Goal: Contribute content: Contribute content

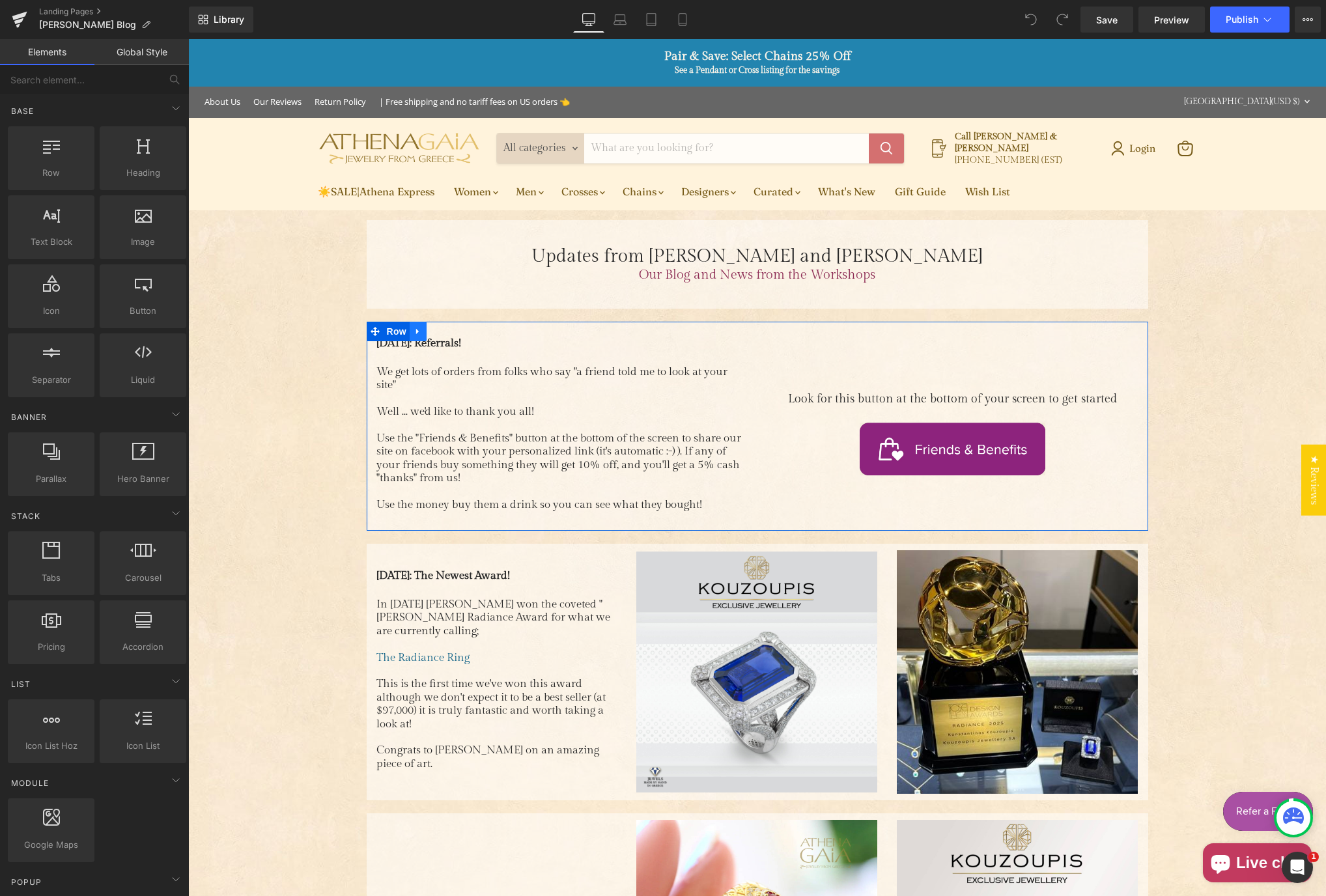
click at [413, 333] on icon "Main content" at bounding box center [417, 331] width 9 height 10
click at [430, 333] on icon "Main content" at bounding box center [434, 331] width 9 height 9
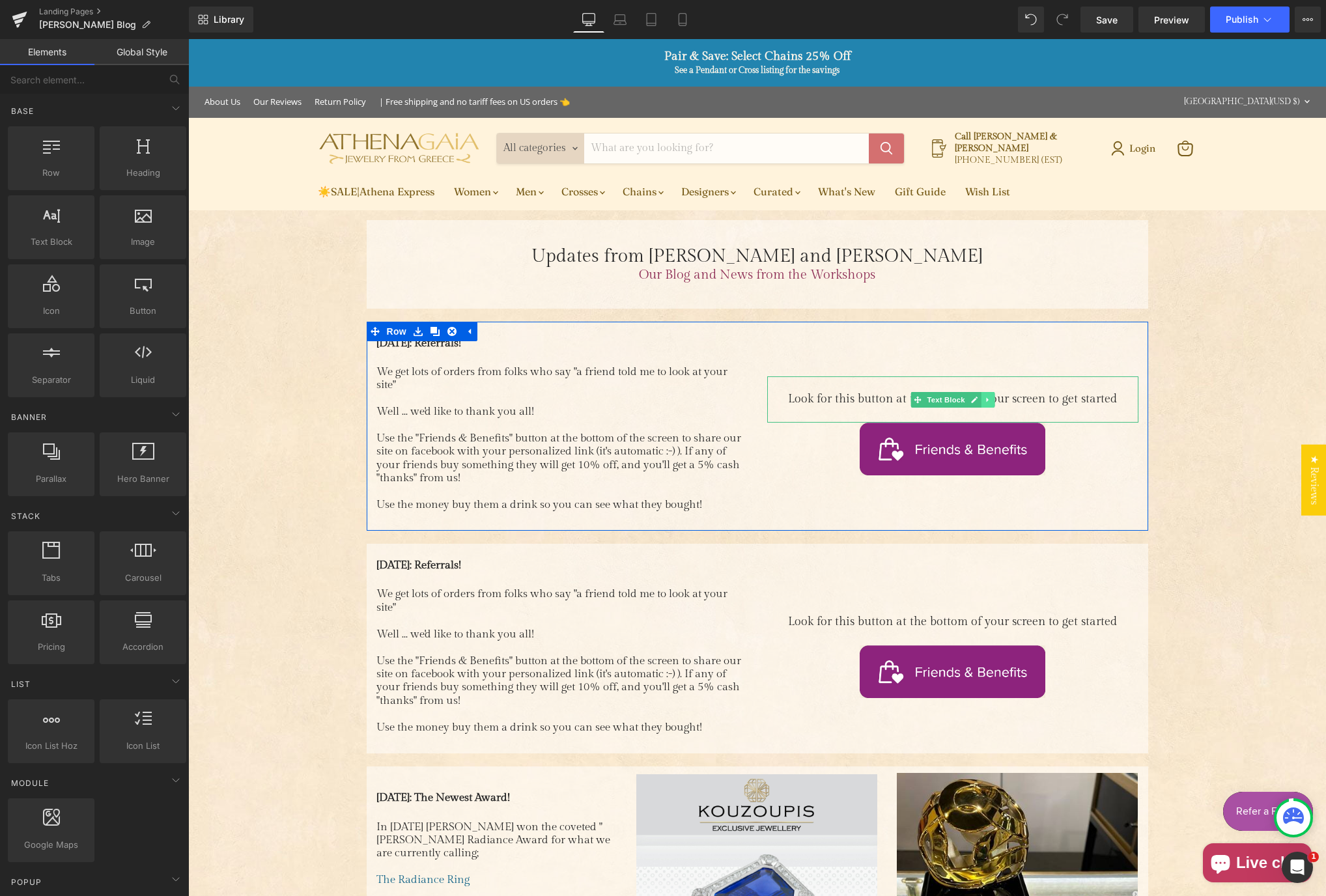
click at [984, 398] on icon "Main content" at bounding box center [988, 400] width 7 height 8
click at [990, 400] on icon "Main content" at bounding box center [993, 400] width 7 height 7
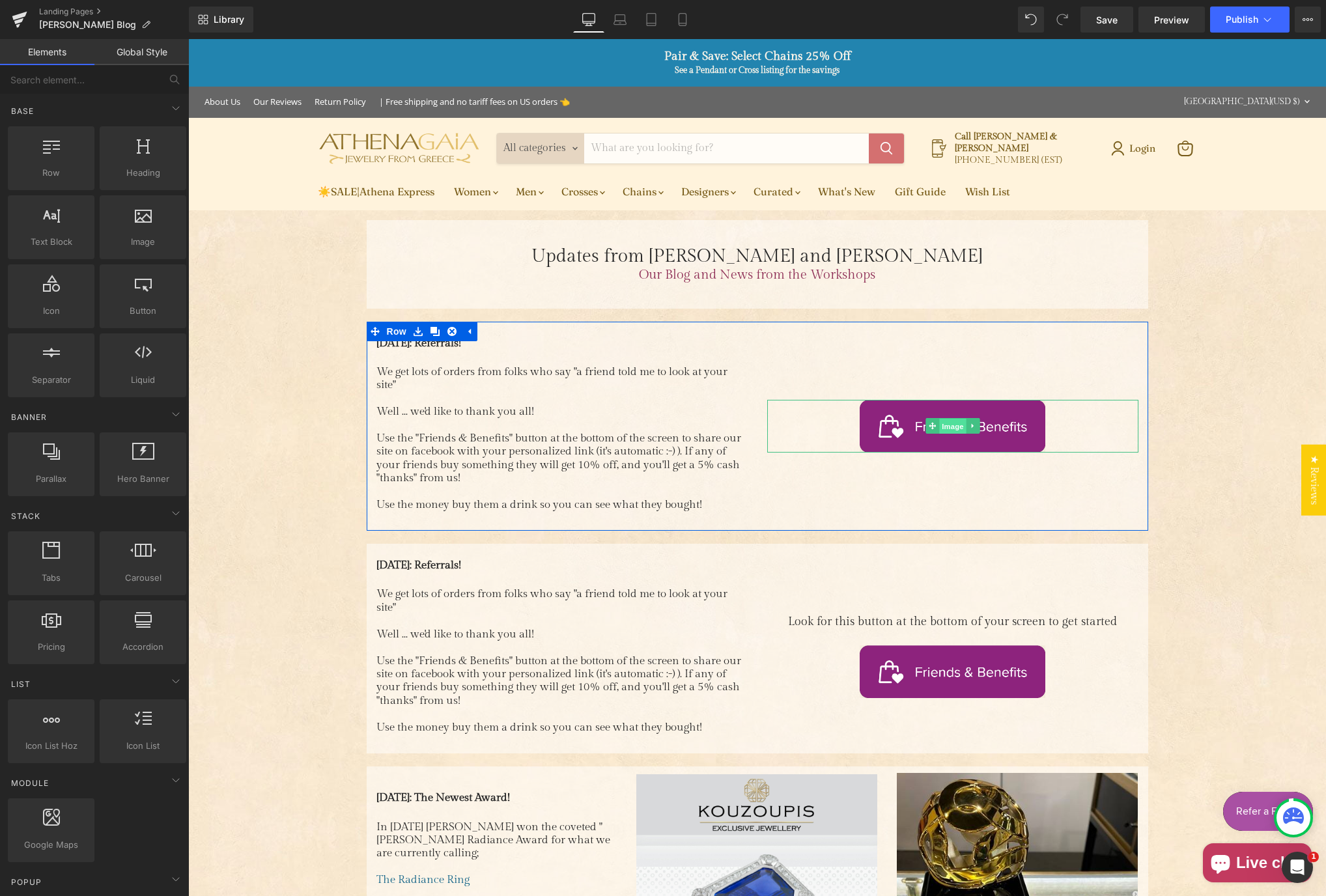
click at [945, 427] on span "Image" at bounding box center [953, 426] width 27 height 15
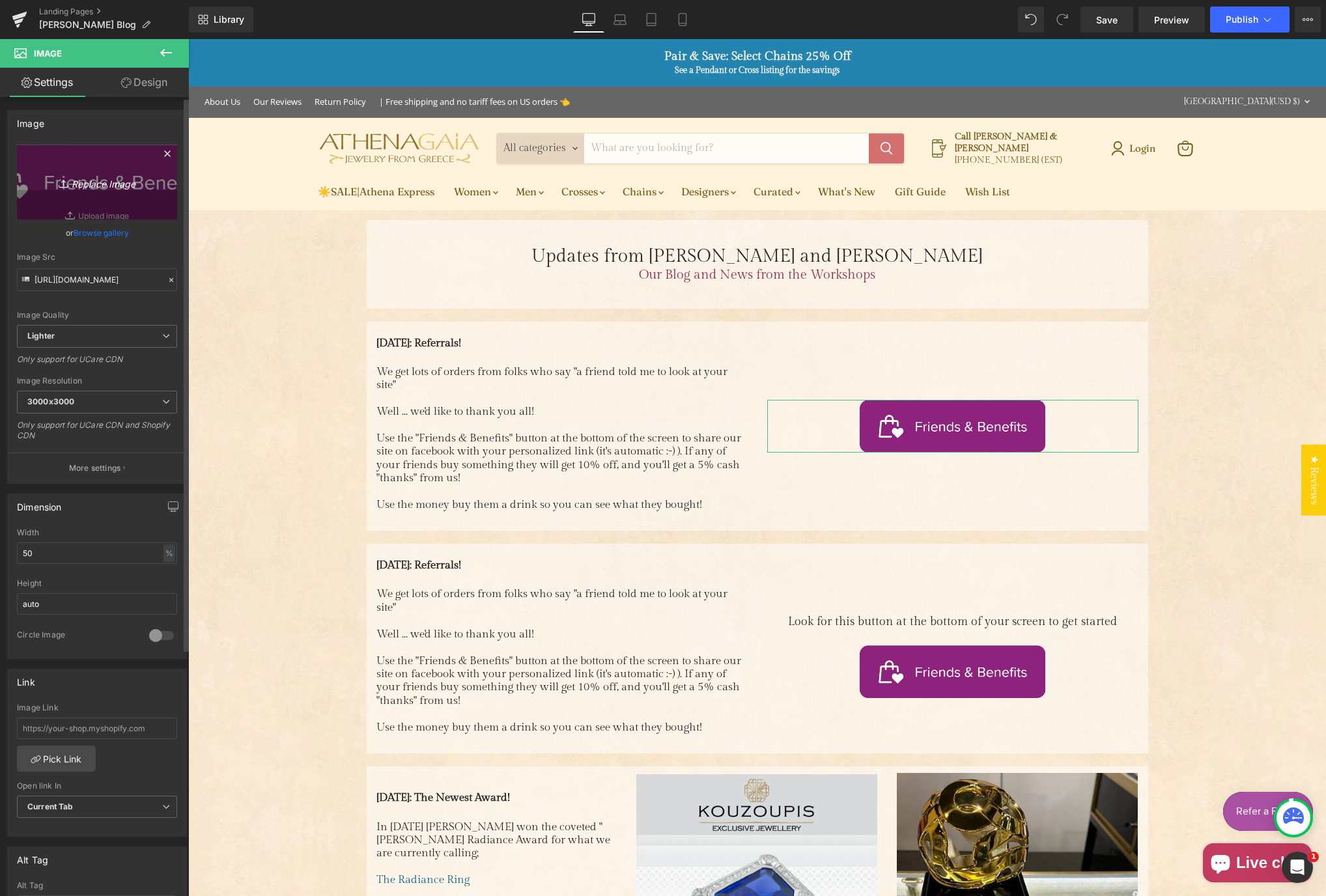
click at [114, 215] on link "Replace Image" at bounding box center [97, 182] width 160 height 75
type input "C:\fakepath\Natirar 7x5.jpg"
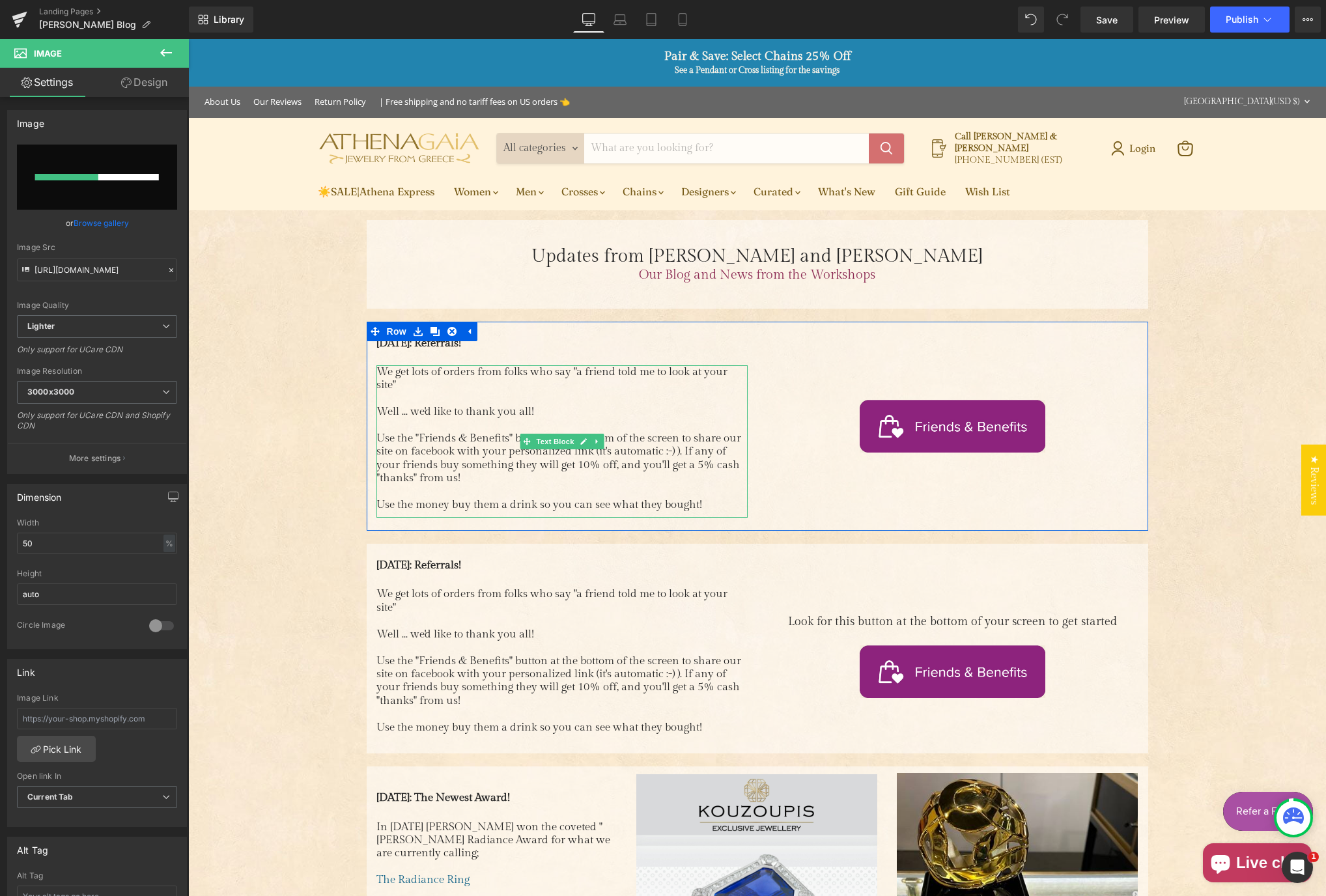
click at [422, 378] on p "We get lots of orders from folks who say "a friend told me to look at your site"" at bounding box center [562, 378] width 371 height 26
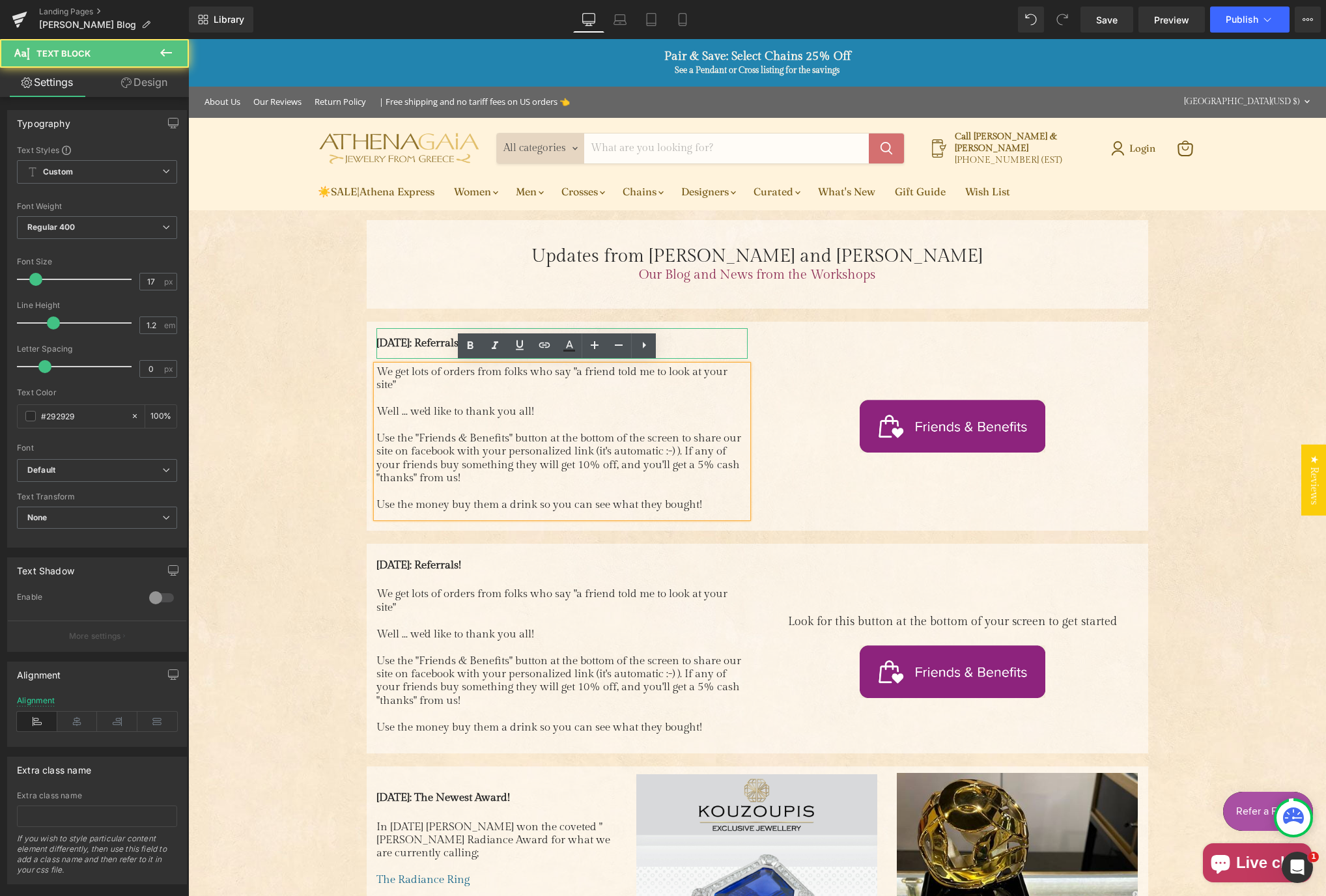
click at [383, 342] on span "[DATE]: Referrals!" at bounding box center [419, 343] width 85 height 13
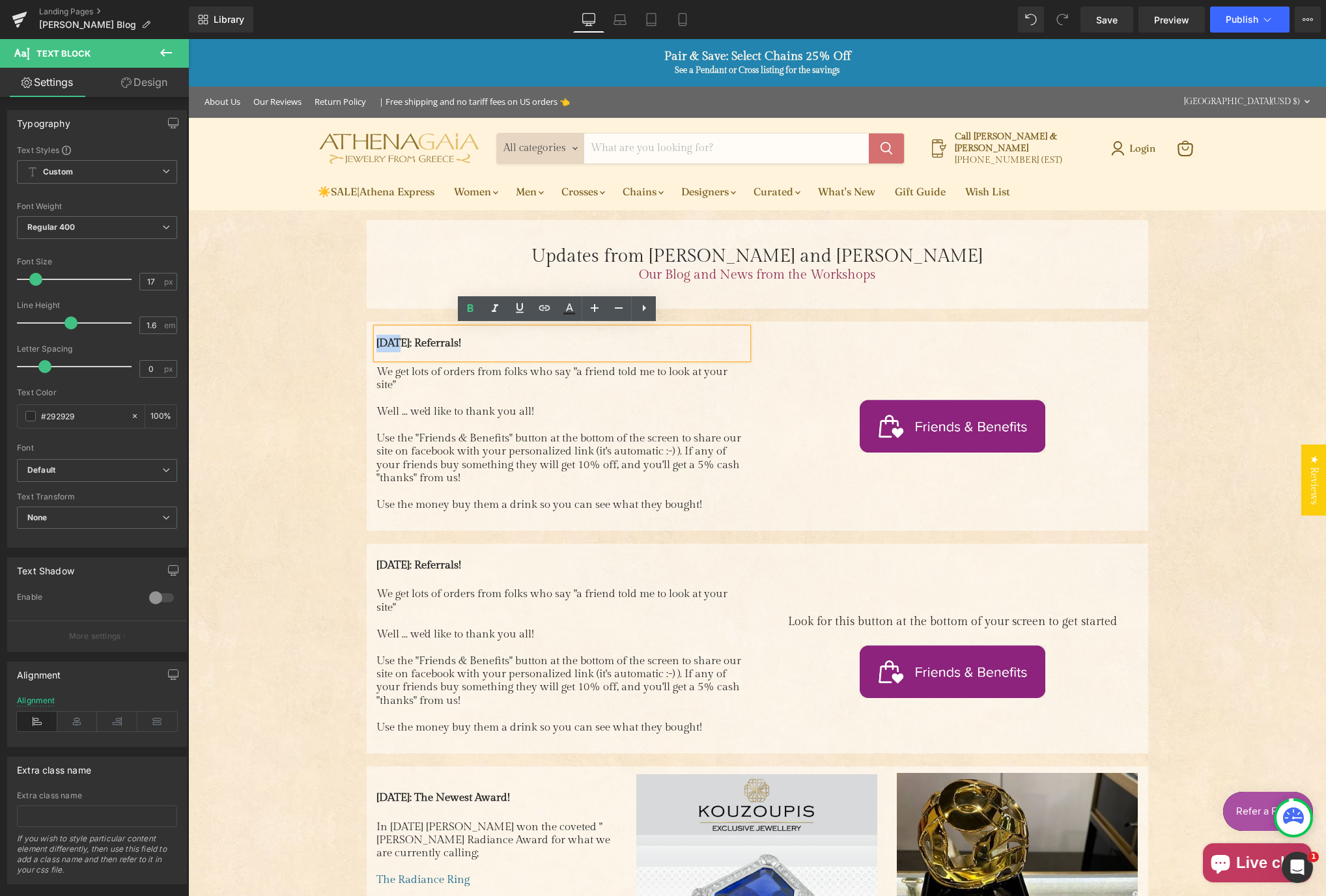
click at [383, 342] on span "[DATE]: Referrals!" at bounding box center [419, 343] width 85 height 13
click at [461, 337] on span "[DATE]: Referrals!" at bounding box center [419, 343] width 85 height 13
click at [945, 424] on span "Image" at bounding box center [953, 426] width 27 height 15
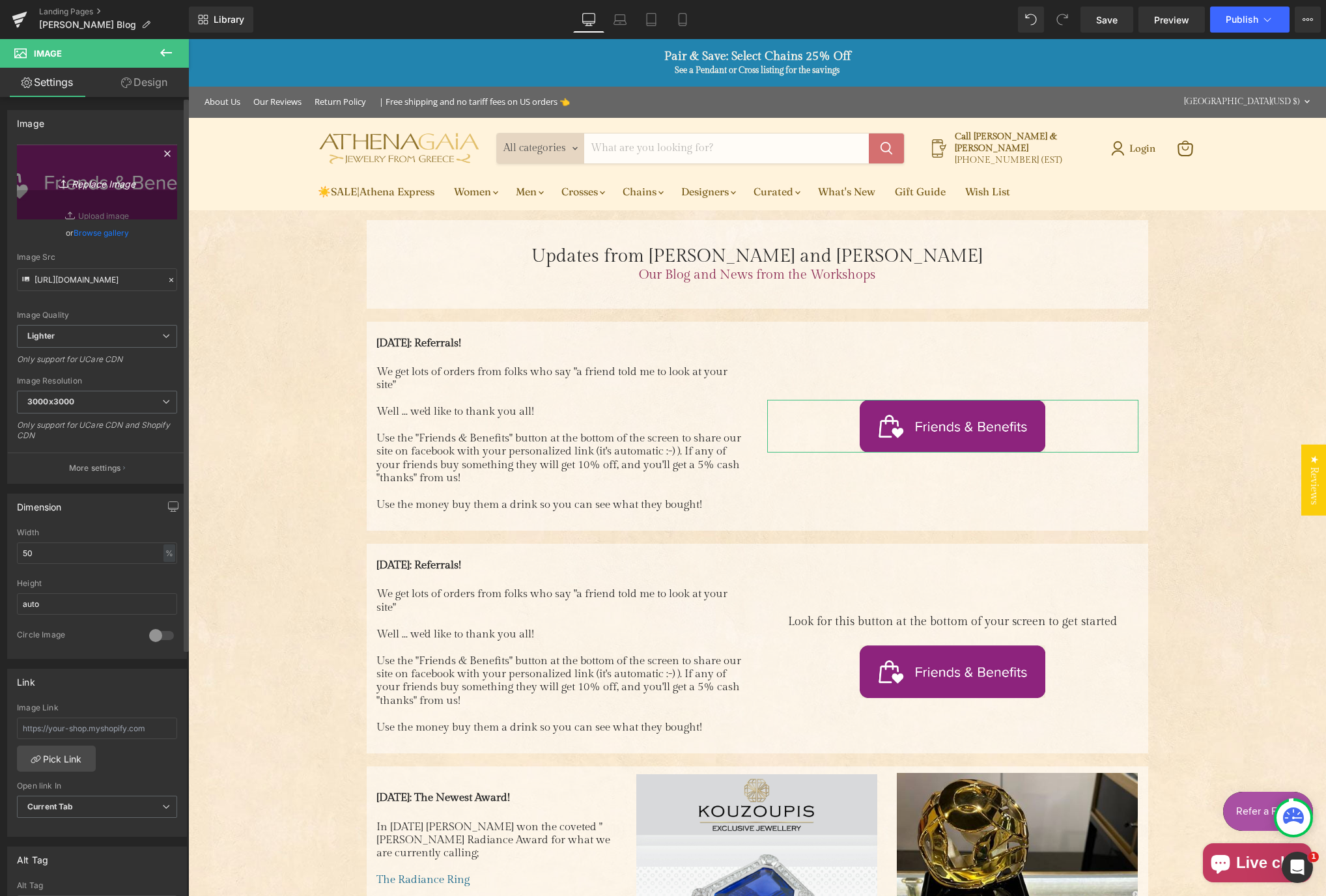
click at [115, 216] on link "Replace Image" at bounding box center [97, 182] width 160 height 75
type input "C:\fakepath\Natirar 7x5.jpg"
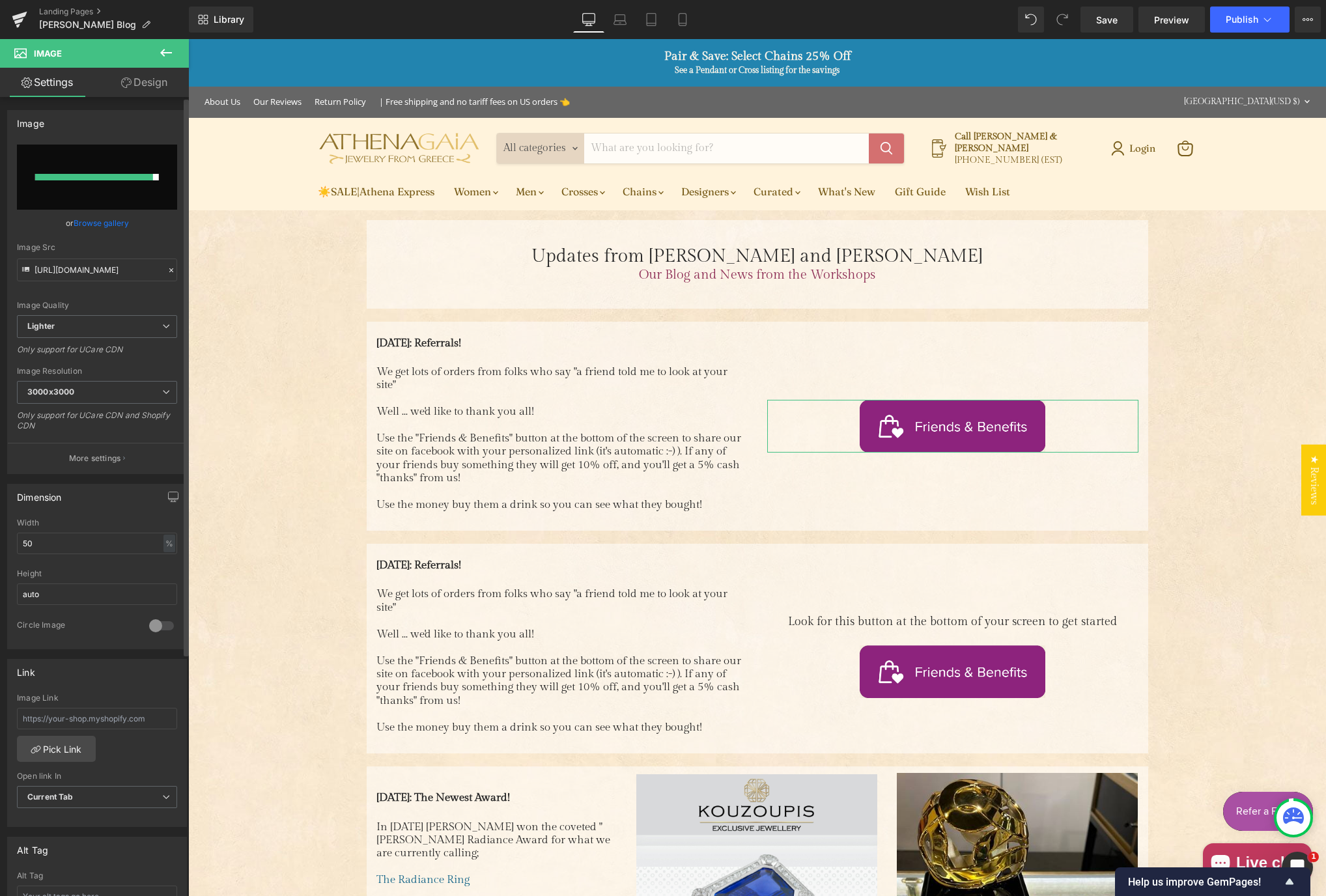
click at [116, 199] on input "file" at bounding box center [97, 176] width 160 height 65
click at [166, 272] on icon at bounding box center [171, 270] width 9 height 9
click at [136, 194] on input "file" at bounding box center [97, 176] width 160 height 65
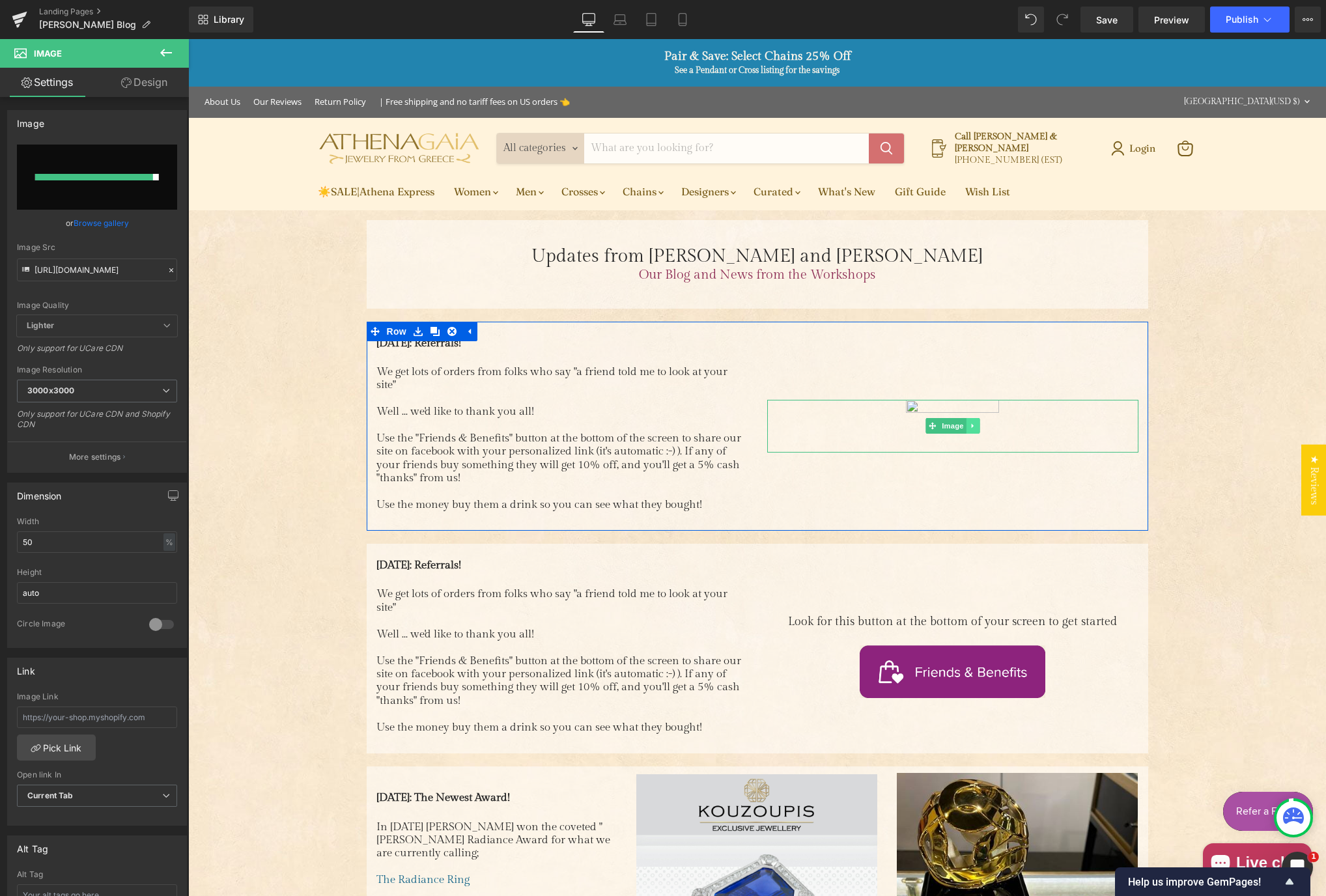
click at [969, 426] on icon "Main content" at bounding box center [972, 425] width 7 height 8
click at [976, 427] on icon "Main content" at bounding box center [979, 426] width 7 height 7
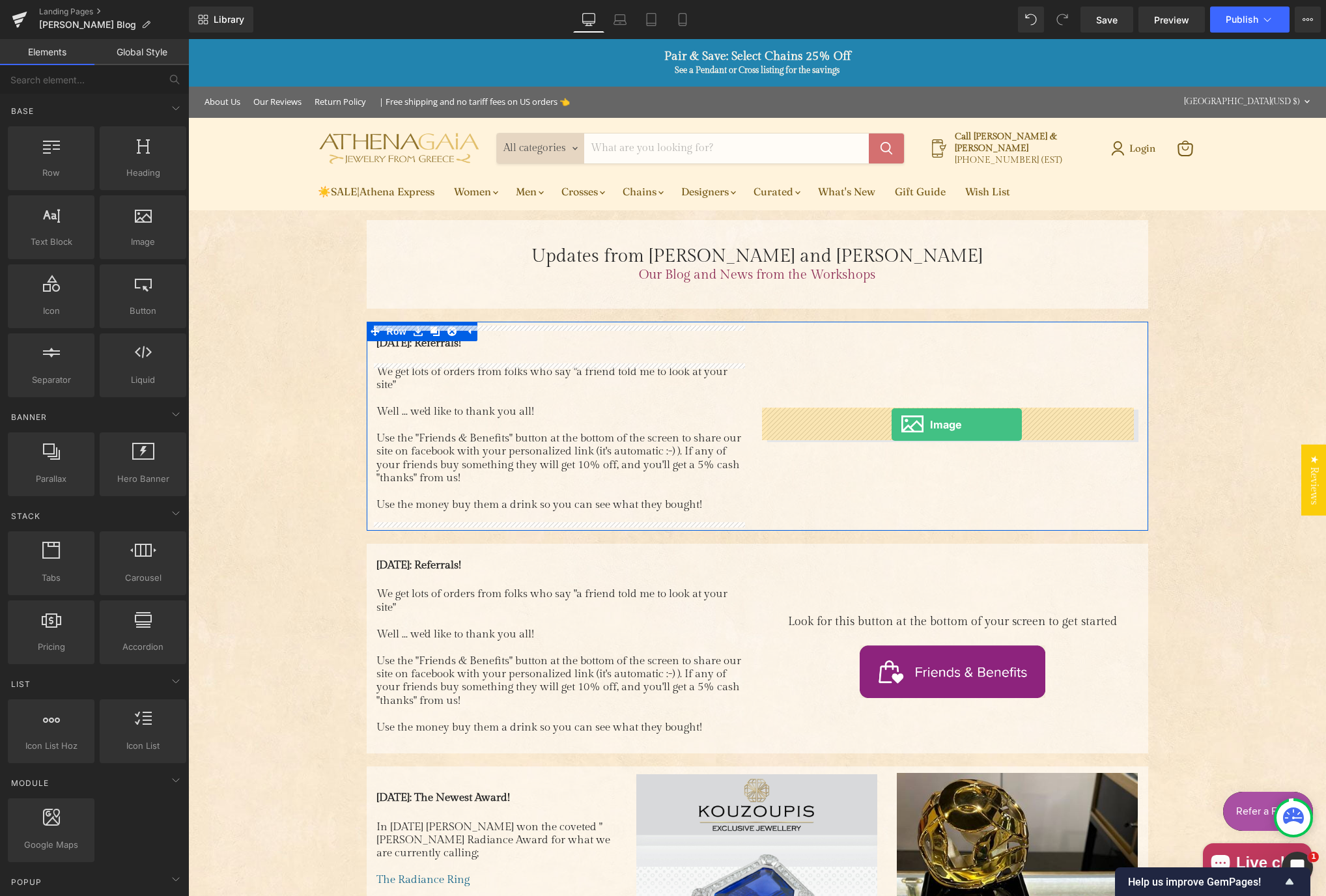
drag, startPoint x: 239, startPoint y: 285, endPoint x: 892, endPoint y: 424, distance: 667.6
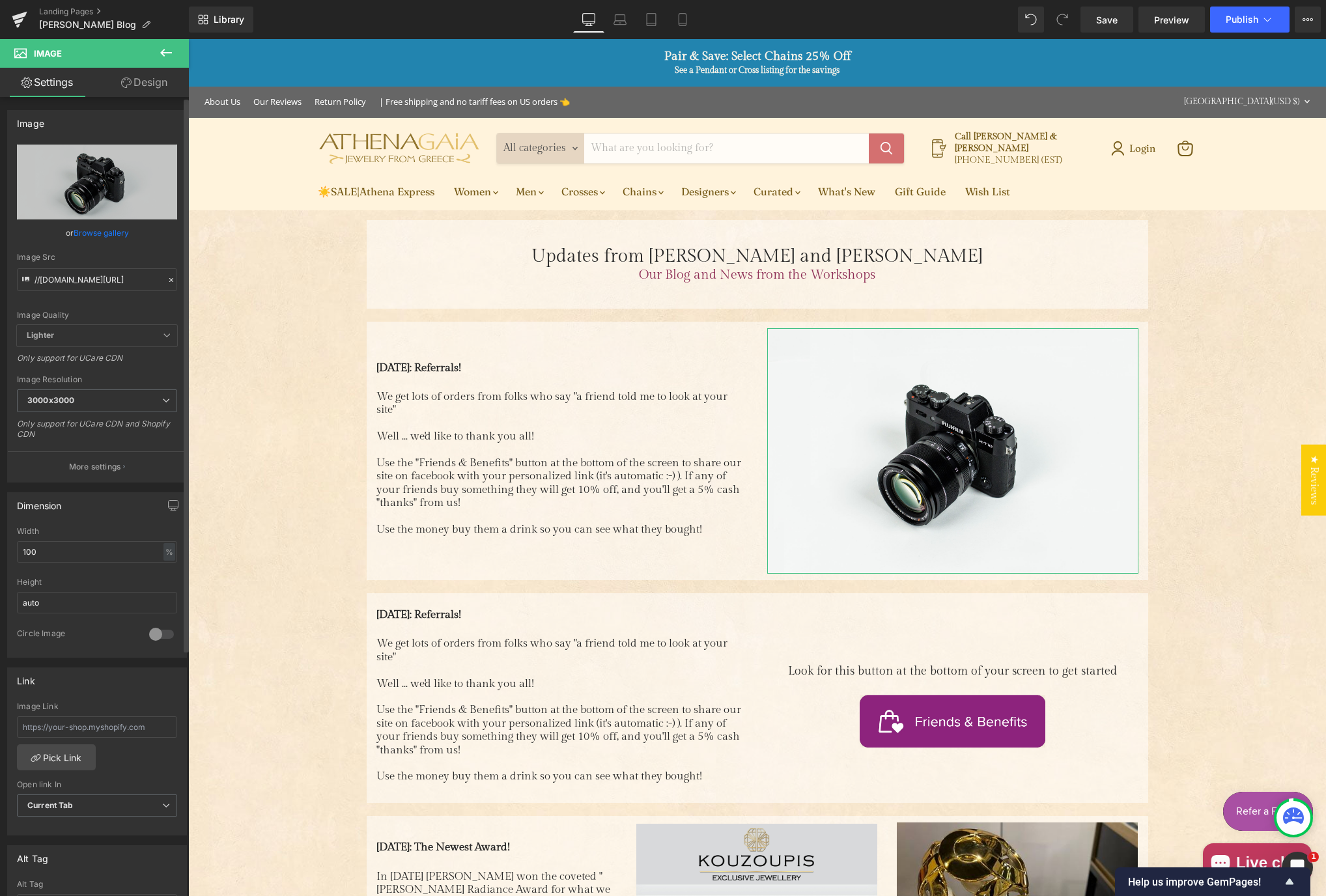
click at [105, 228] on link "Browse gallery" at bounding box center [101, 232] width 55 height 23
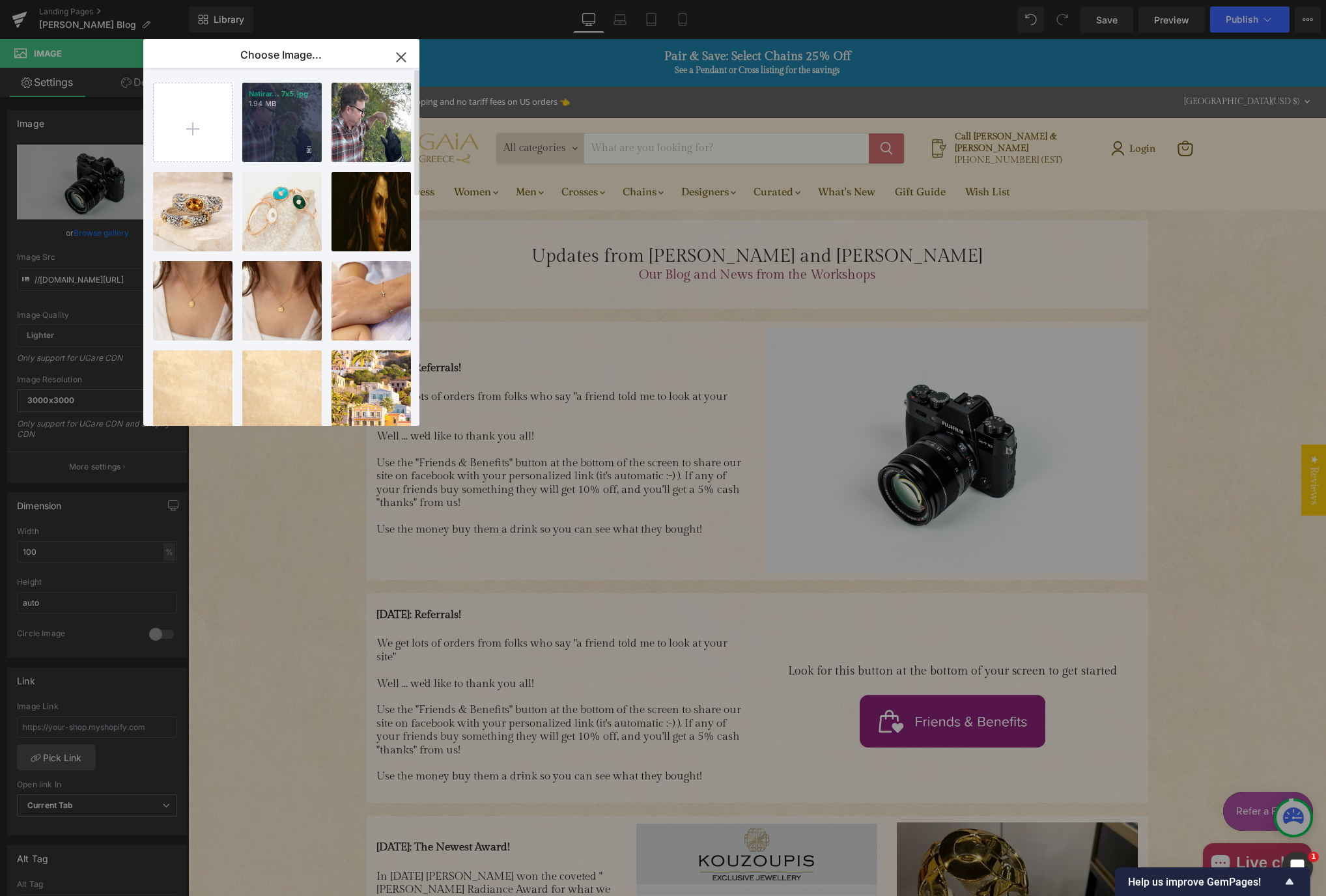
click at [267, 138] on div "Natirar... 7x5.jpg 1.94 MB" at bounding box center [282, 122] width 80 height 80
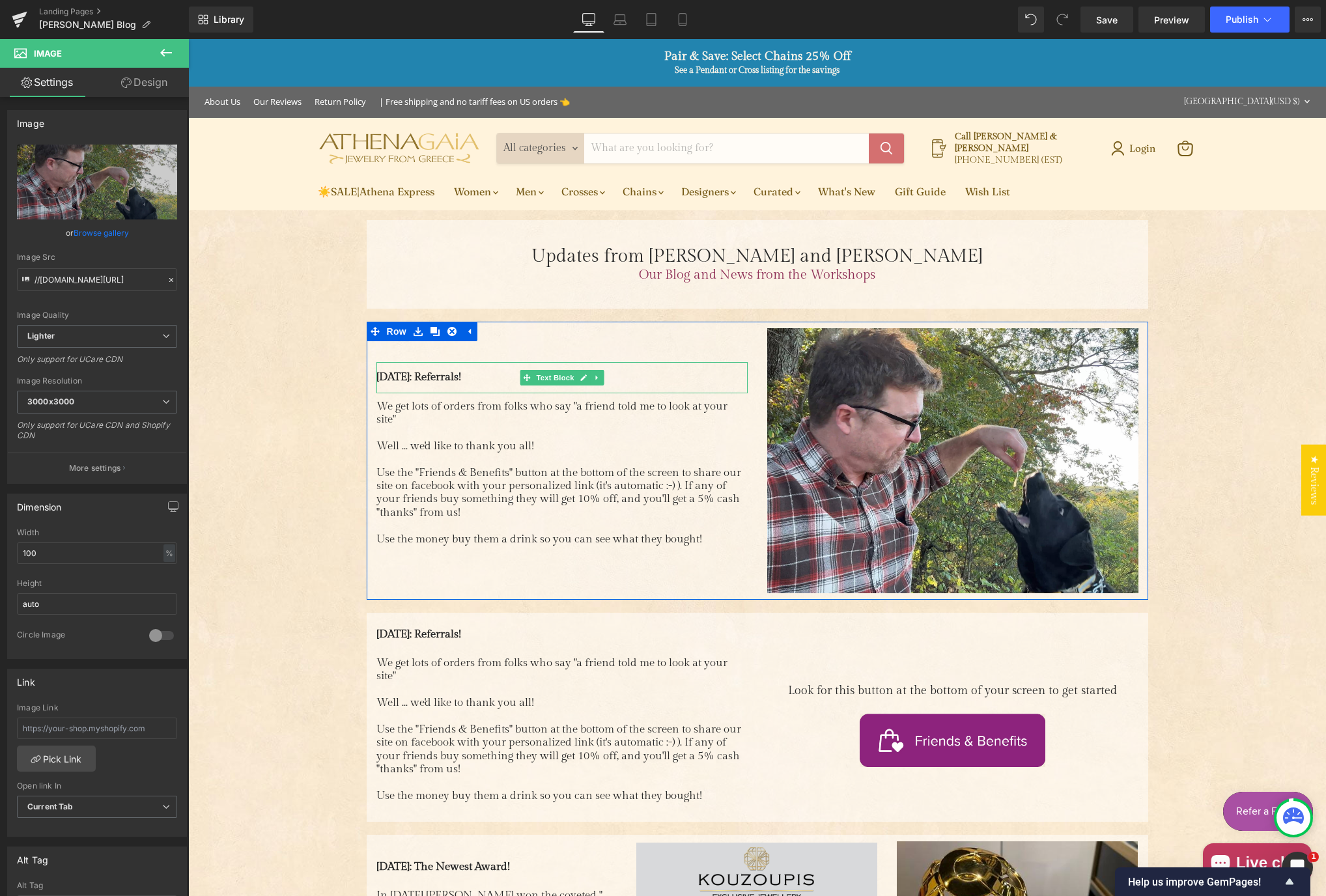
click at [461, 377] on span "[DATE]: Referrals!" at bounding box center [419, 377] width 85 height 13
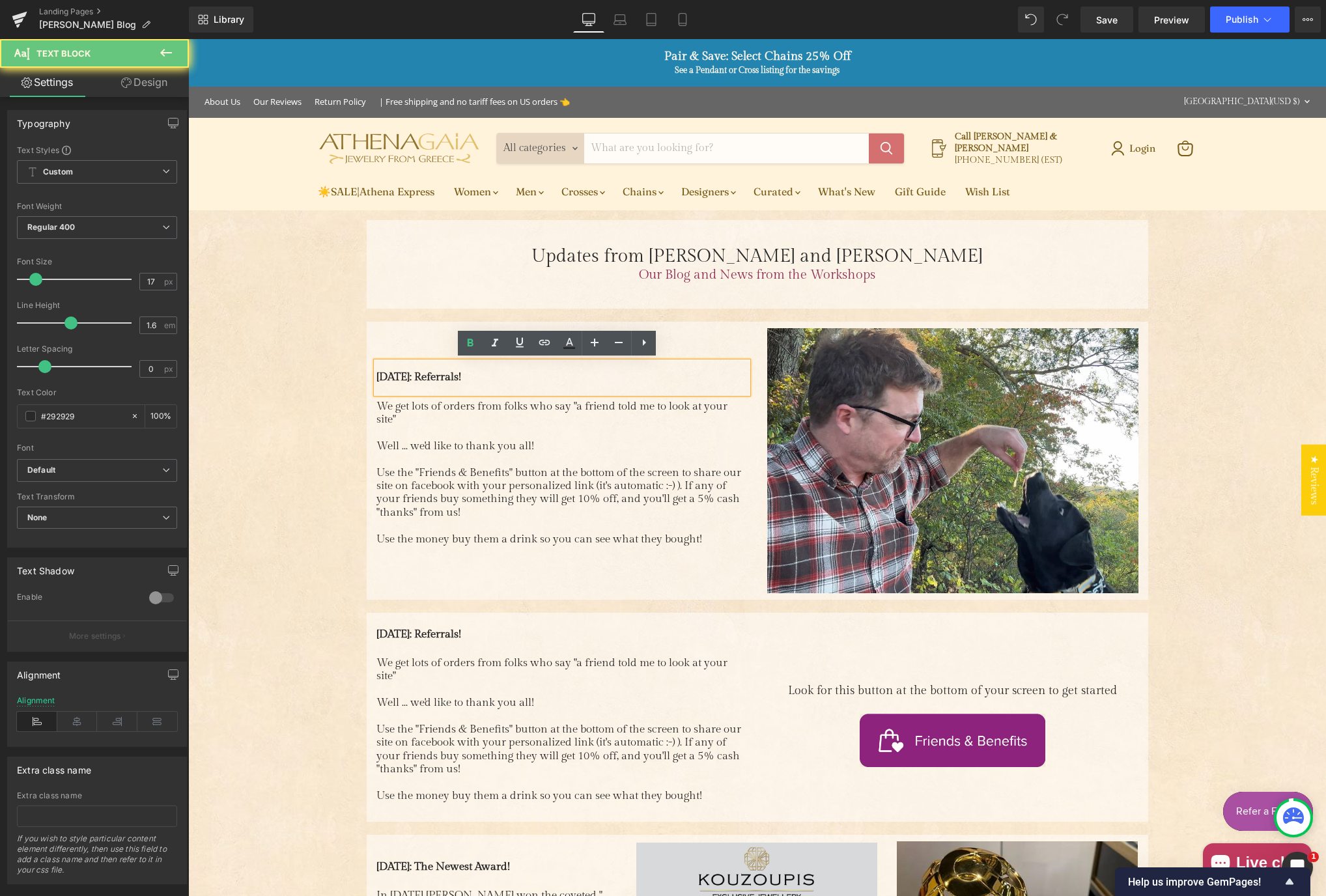
click at [461, 377] on span "[DATE]: Referrals!" at bounding box center [419, 377] width 85 height 13
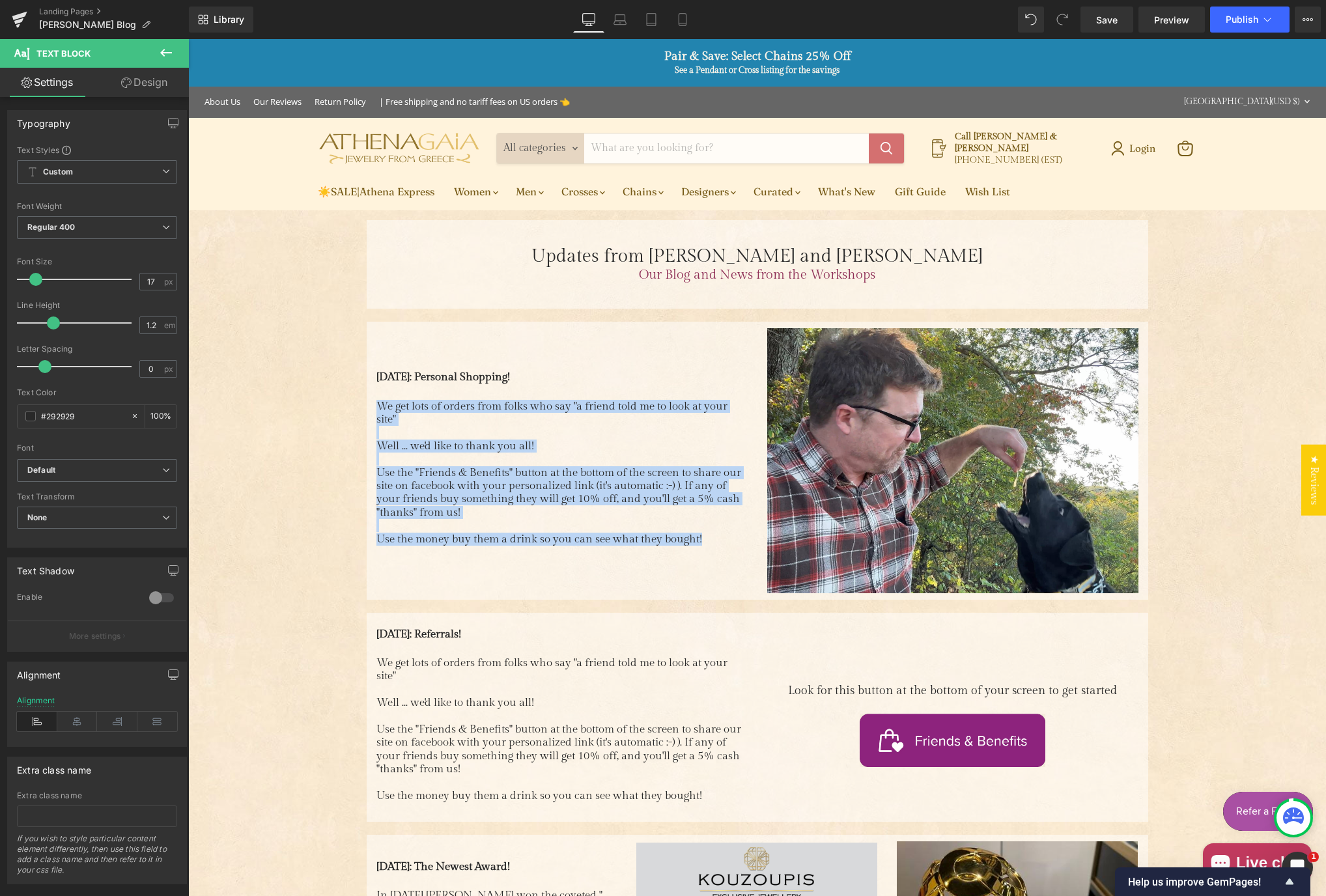
drag, startPoint x: 613, startPoint y: 519, endPoint x: 344, endPoint y: 399, distance: 294.6
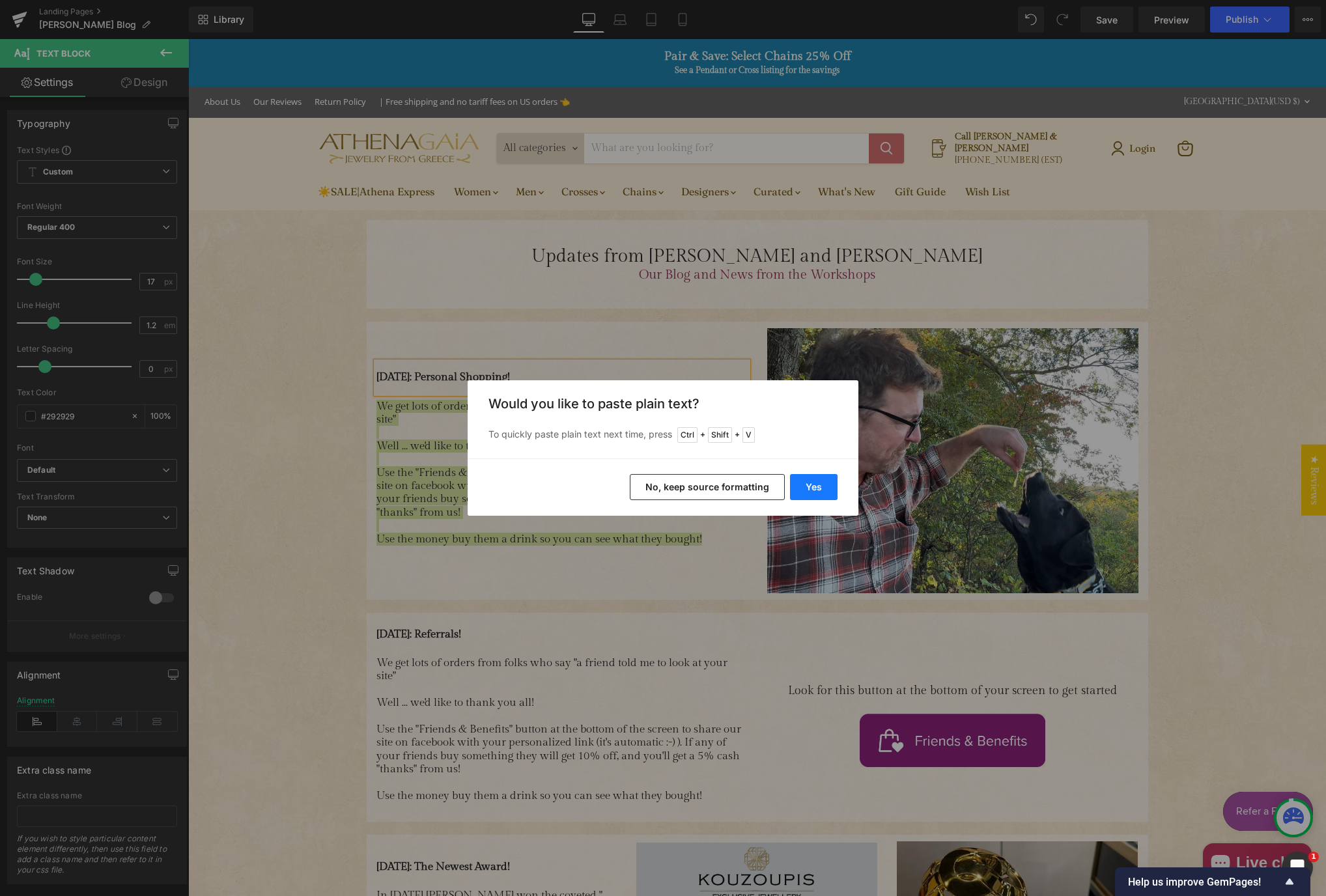
drag, startPoint x: 618, startPoint y: 449, endPoint x: 810, endPoint y: 489, distance: 196.1
click at [810, 489] on button "Yes" at bounding box center [814, 487] width 48 height 26
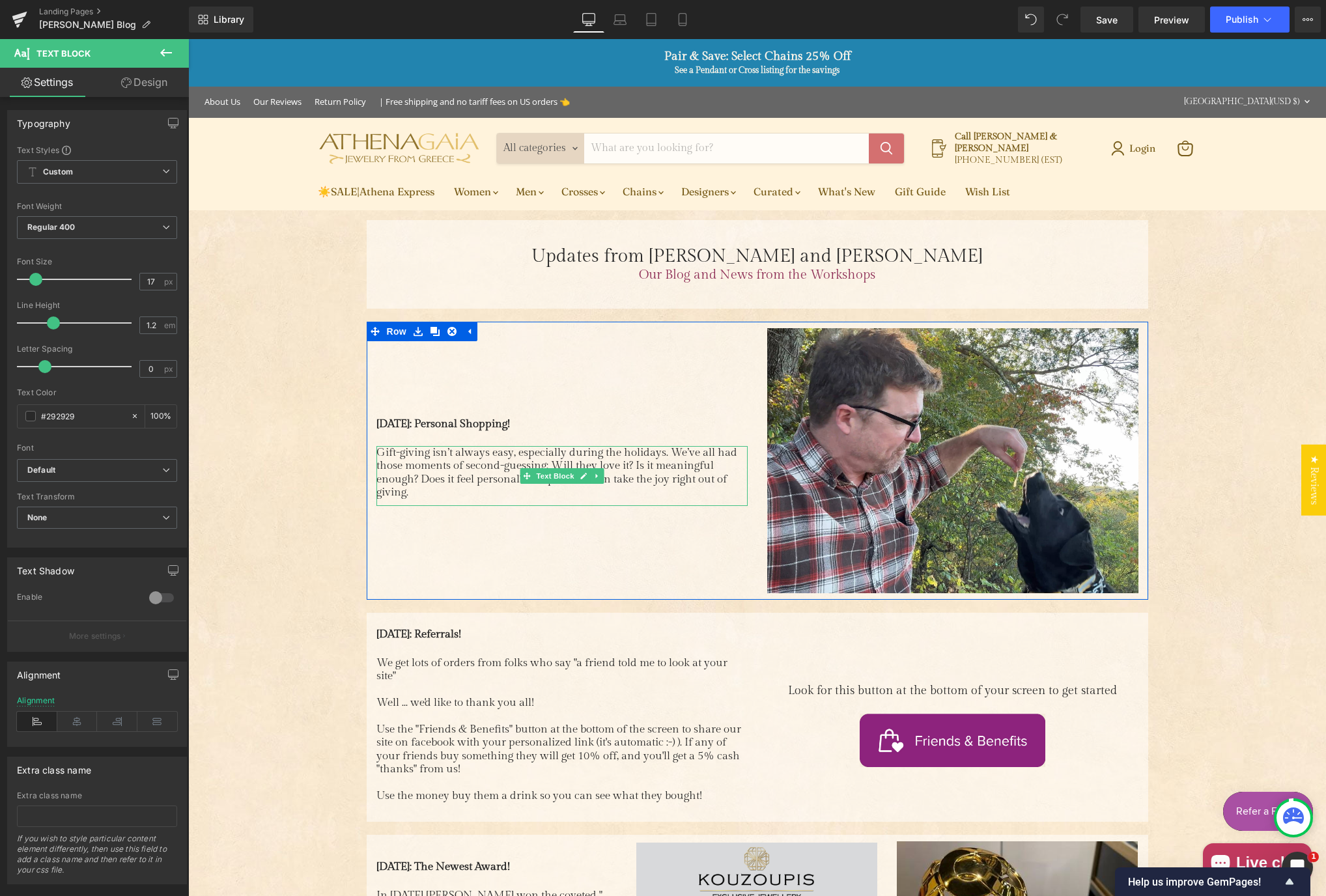
click at [411, 489] on p "Gift-giving isn’t always easy, especially during the holidays. We’ve all had th…" at bounding box center [562, 473] width 371 height 53
click at [384, 506] on p "Main content" at bounding box center [562, 506] width 371 height 13
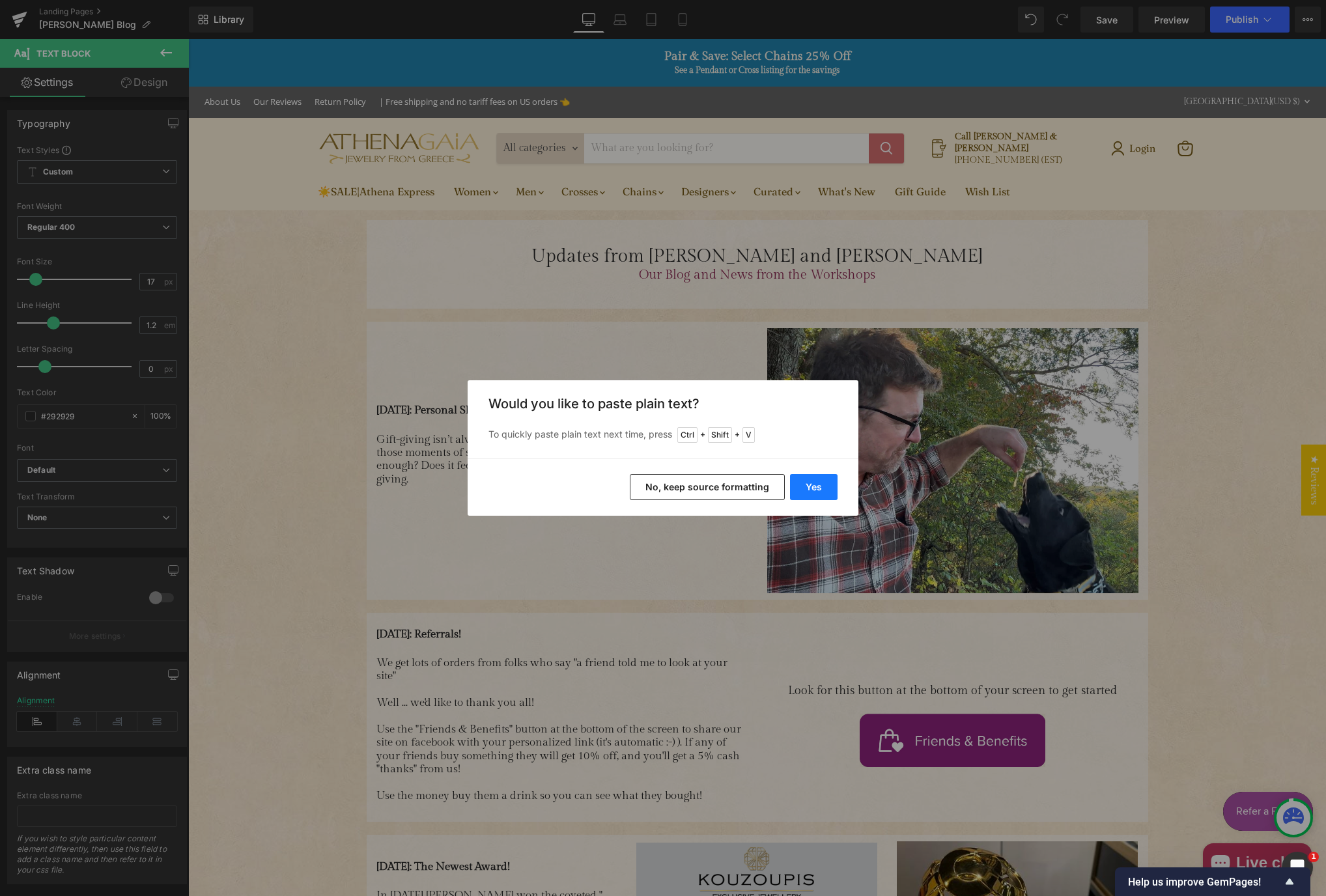
click at [817, 494] on button "Yes" at bounding box center [814, 487] width 48 height 26
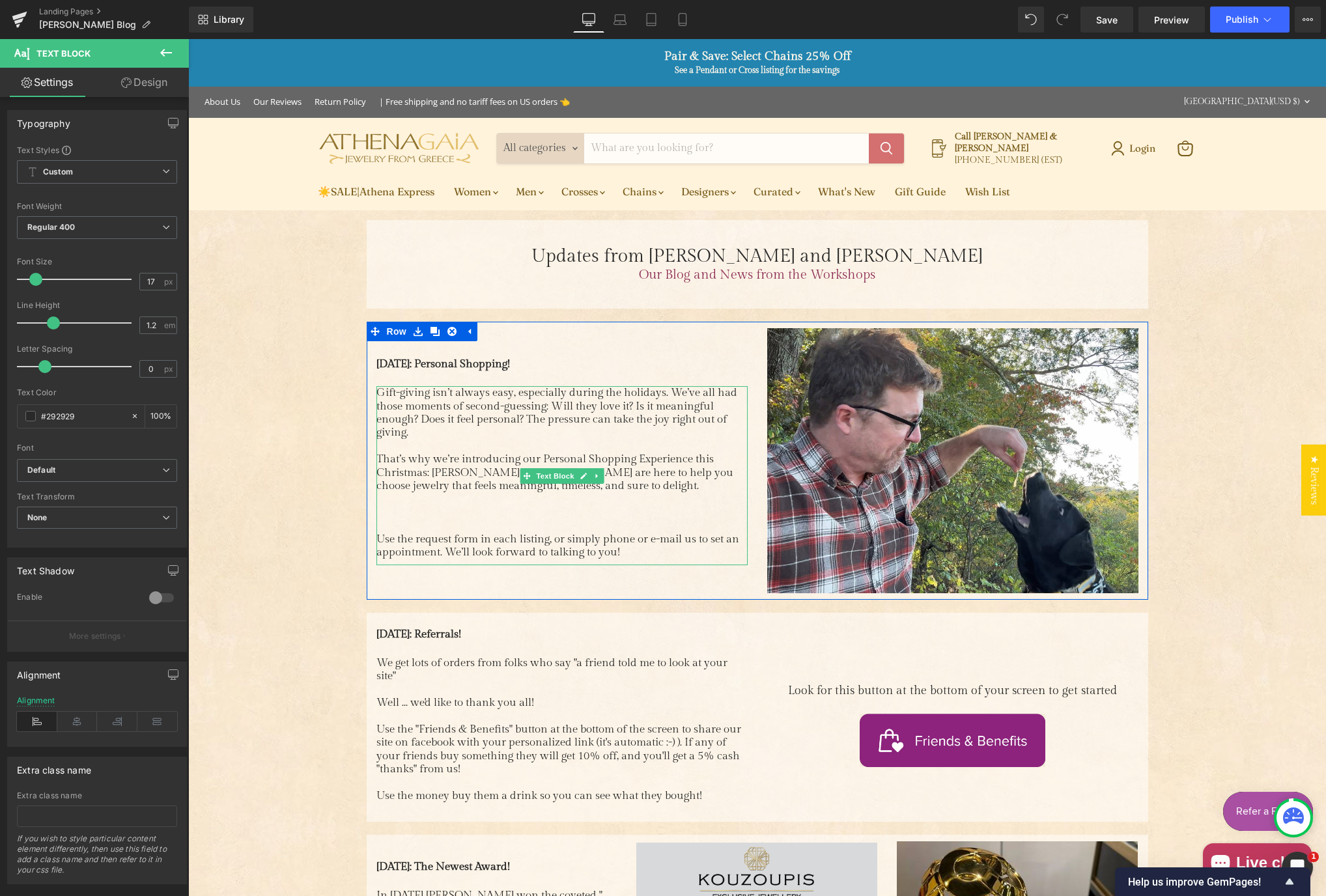
click at [428, 503] on p "Main content" at bounding box center [562, 498] width 371 height 13
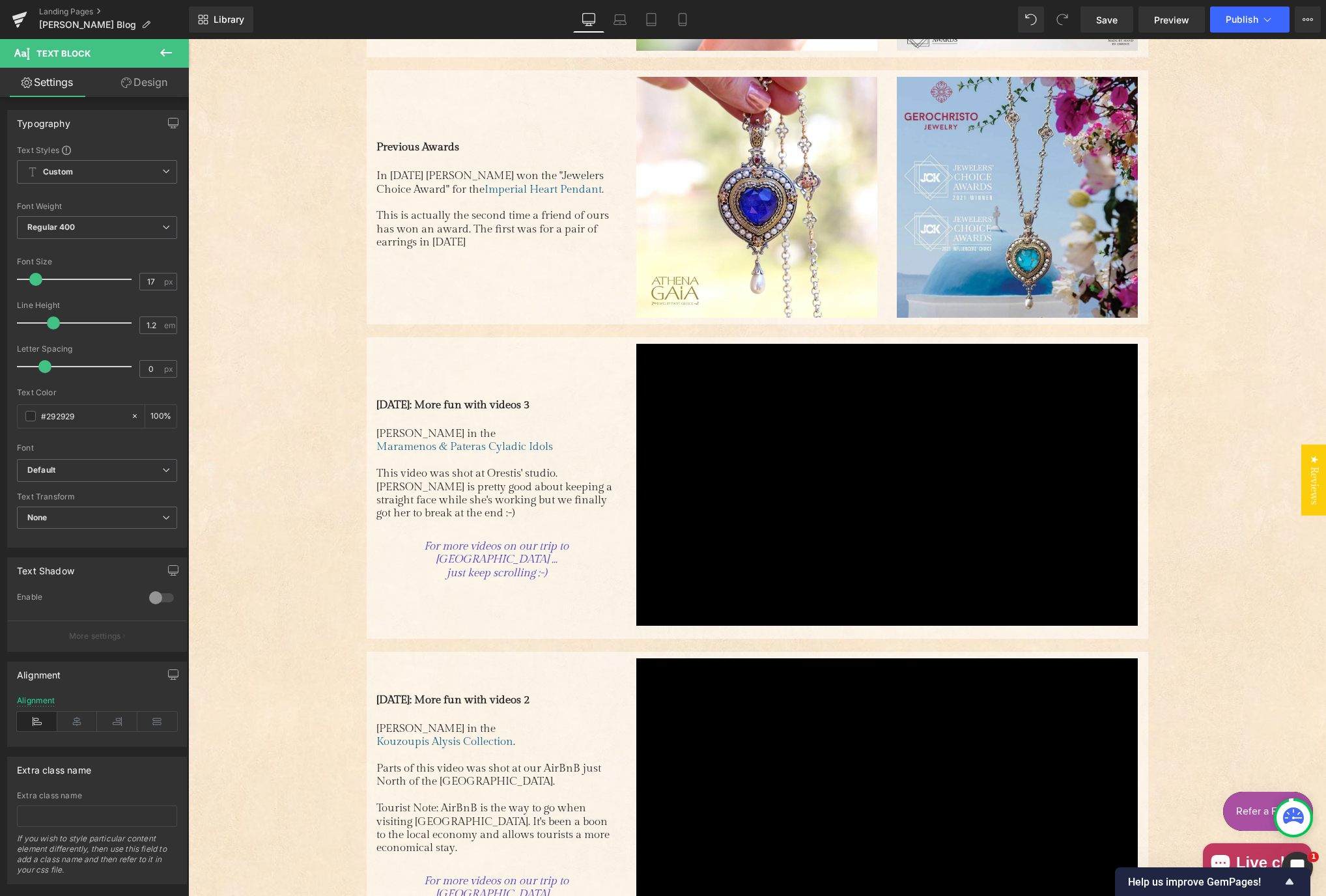
scroll to position [1302, 0]
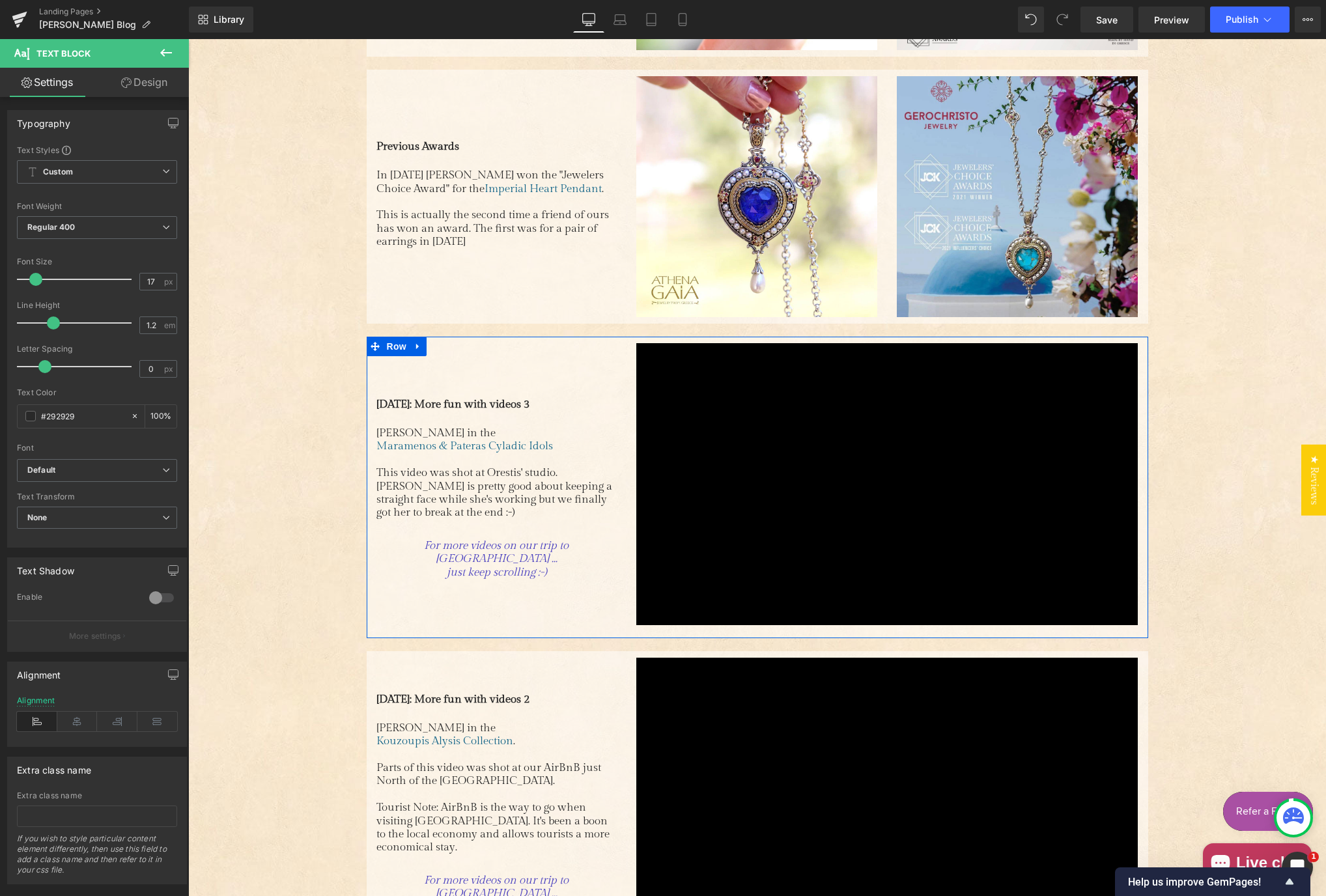
click at [604, 368] on div "[DATE]: More fun with videos 3 Text Block [PERSON_NAME] in the Maramenos & [PER…" at bounding box center [496, 484] width 260 height 282
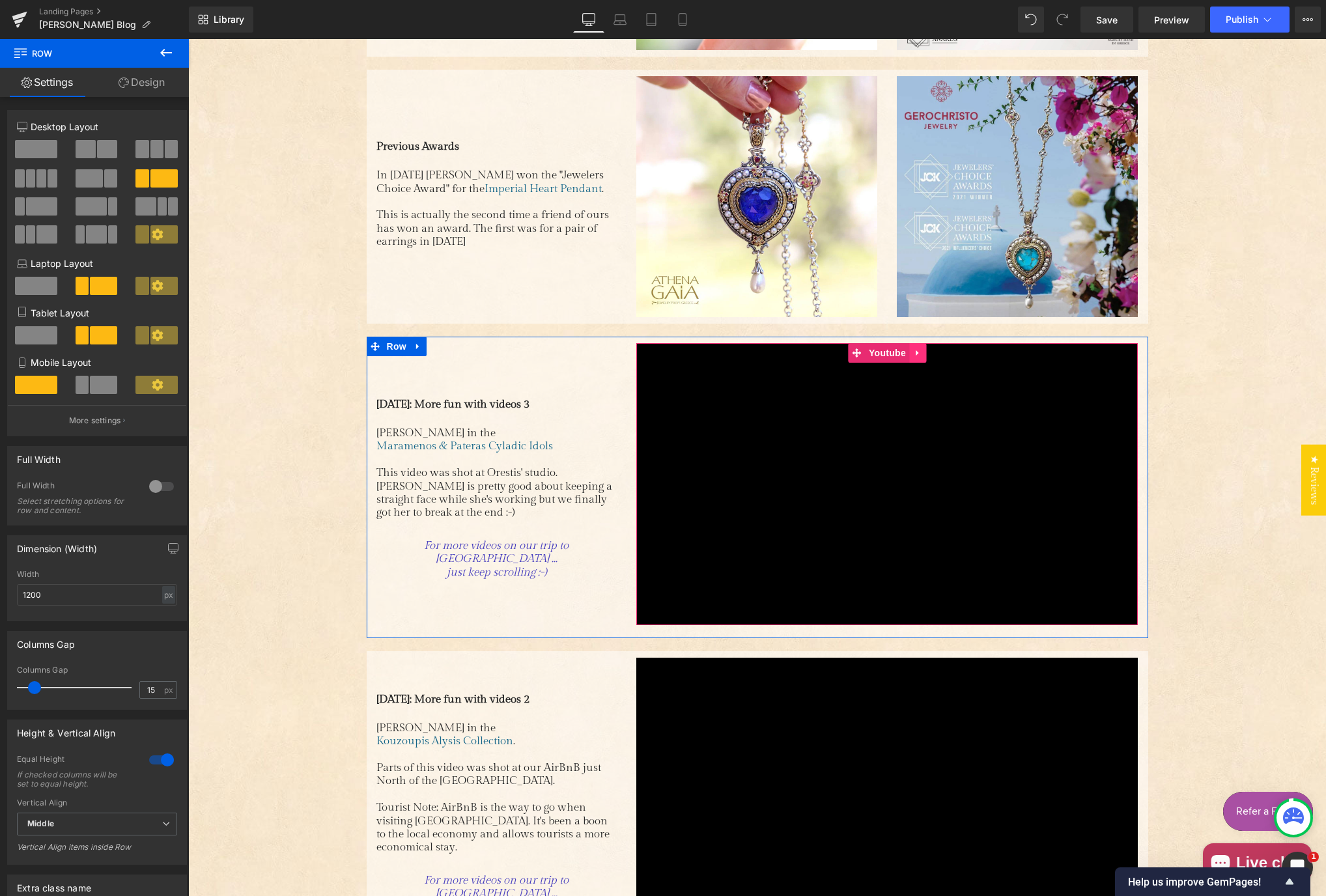
click at [914, 351] on icon "Main content" at bounding box center [917, 353] width 9 height 10
click at [904, 350] on icon "Main content" at bounding box center [909, 353] width 9 height 9
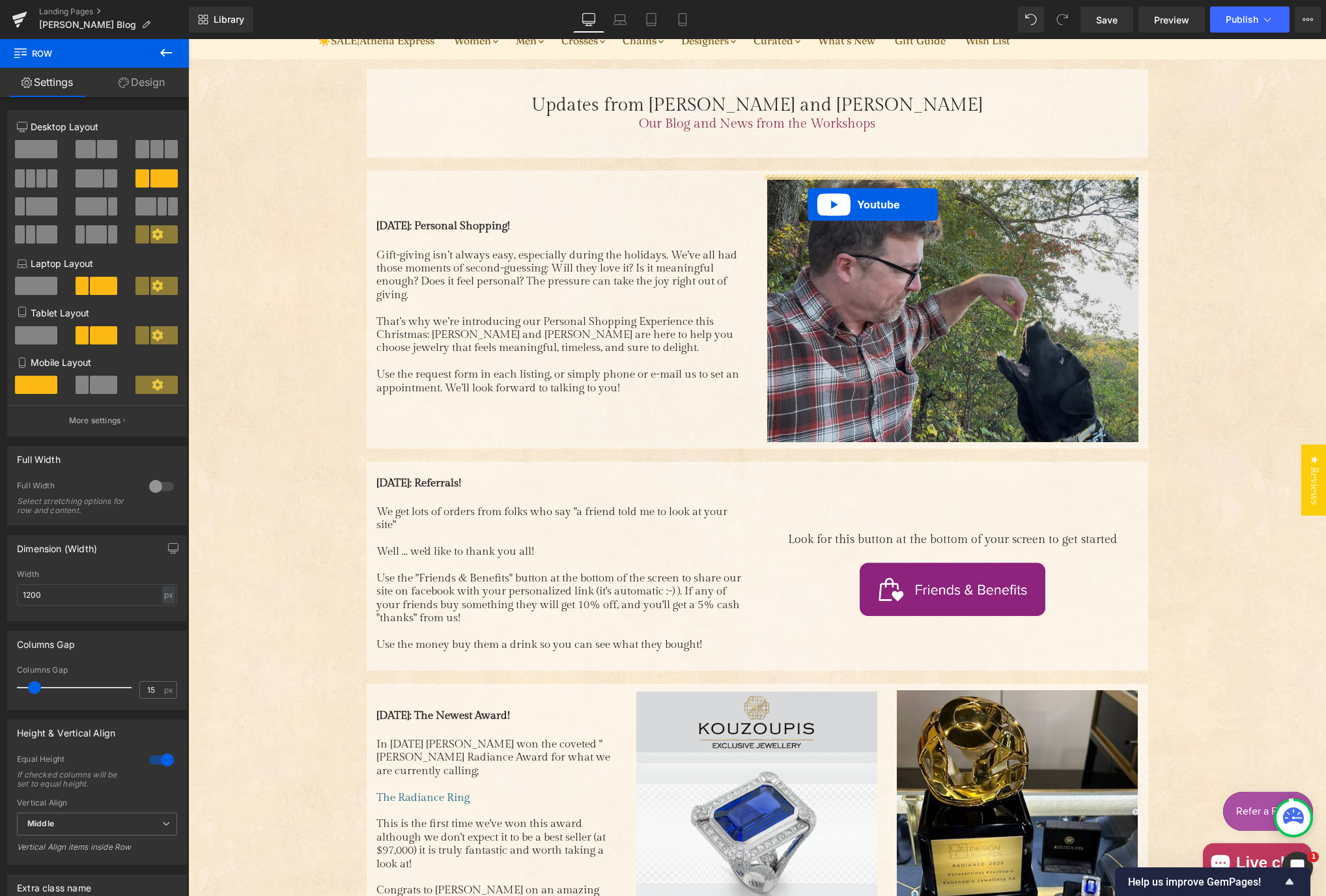
scroll to position [151, 0]
drag, startPoint x: 854, startPoint y: 634, endPoint x: 788, endPoint y: 181, distance: 457.8
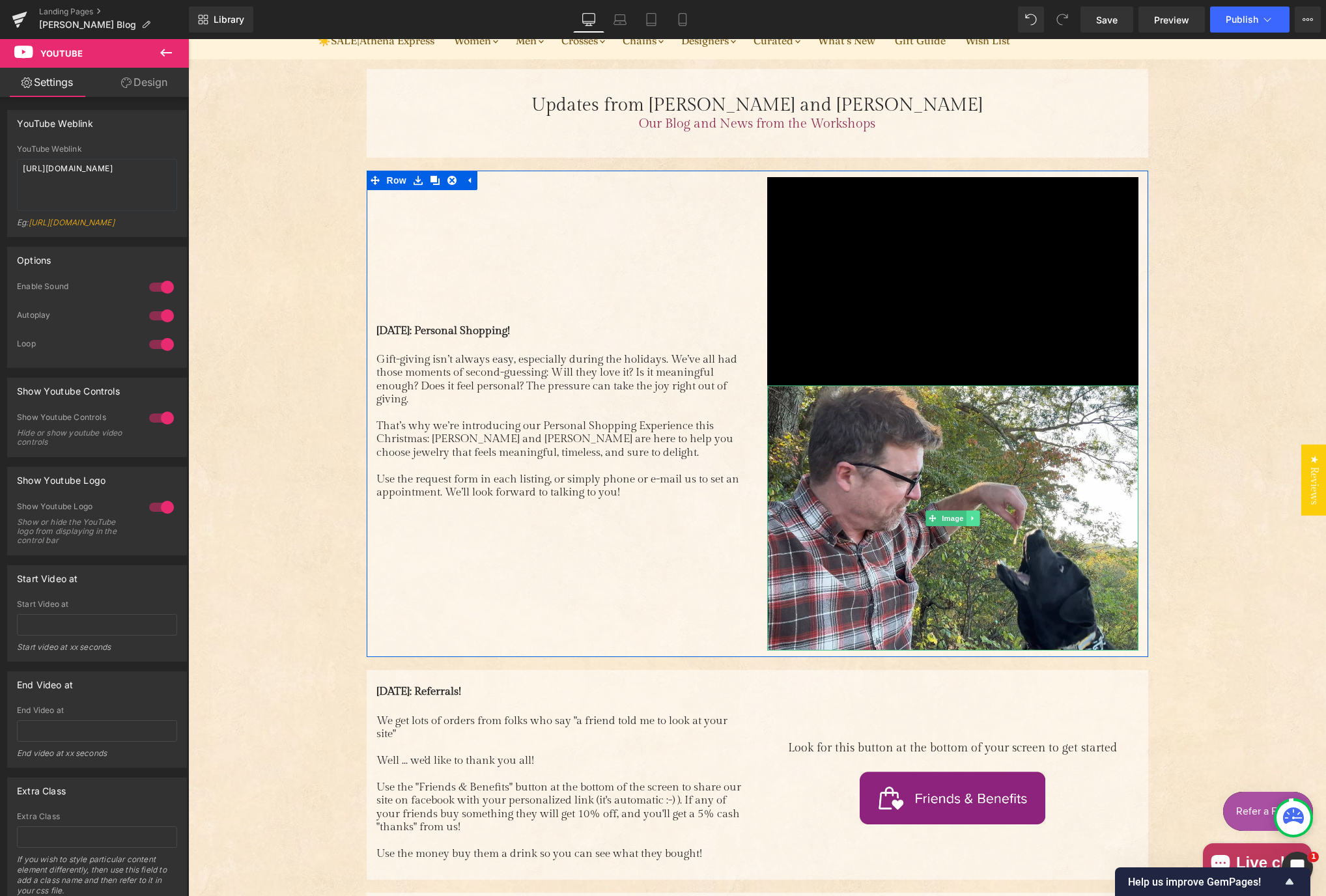
click at [969, 519] on icon "Main content" at bounding box center [972, 518] width 7 height 8
click at [976, 518] on icon "Main content" at bounding box center [979, 518] width 7 height 7
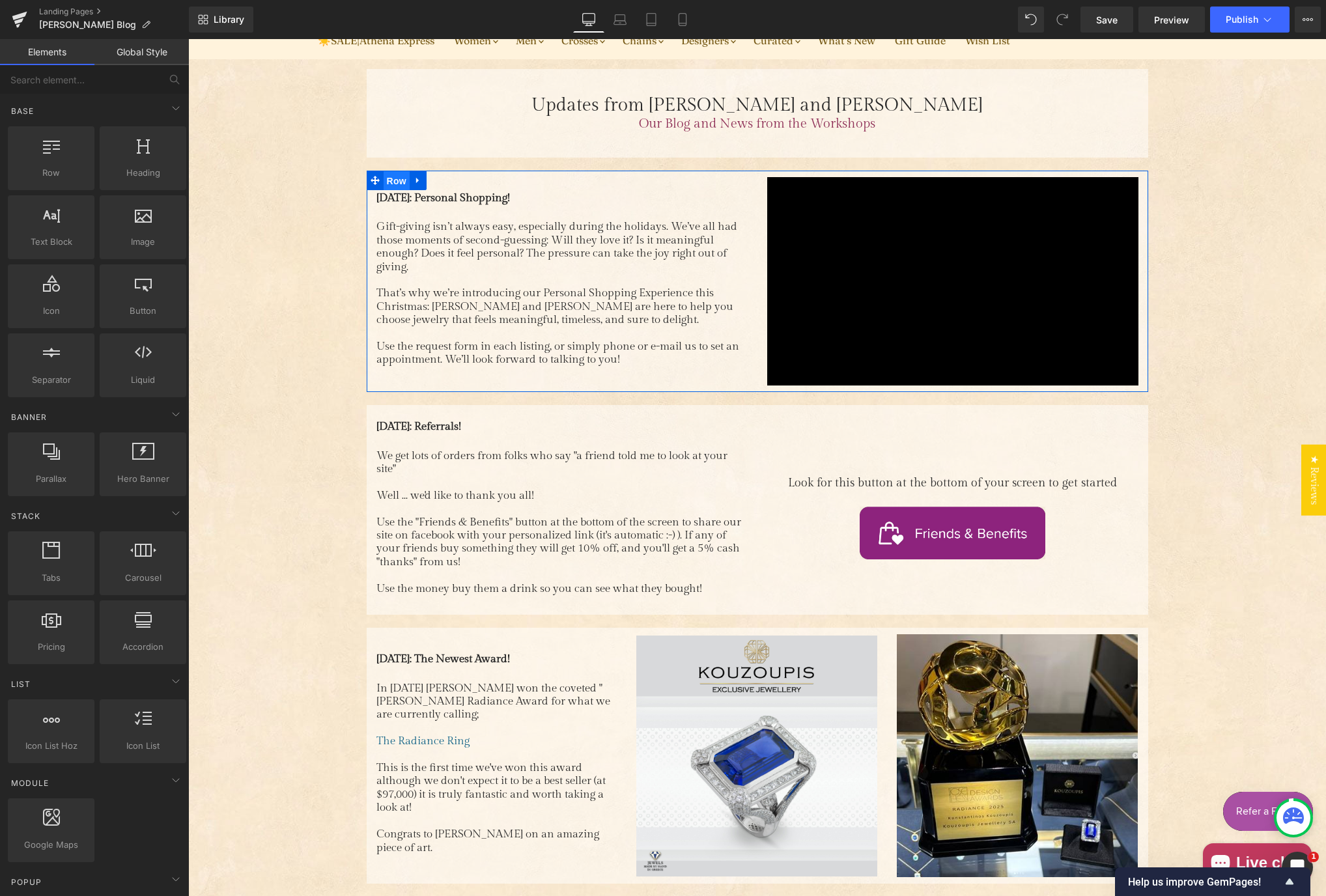
click at [383, 182] on span "Row" at bounding box center [396, 181] width 26 height 20
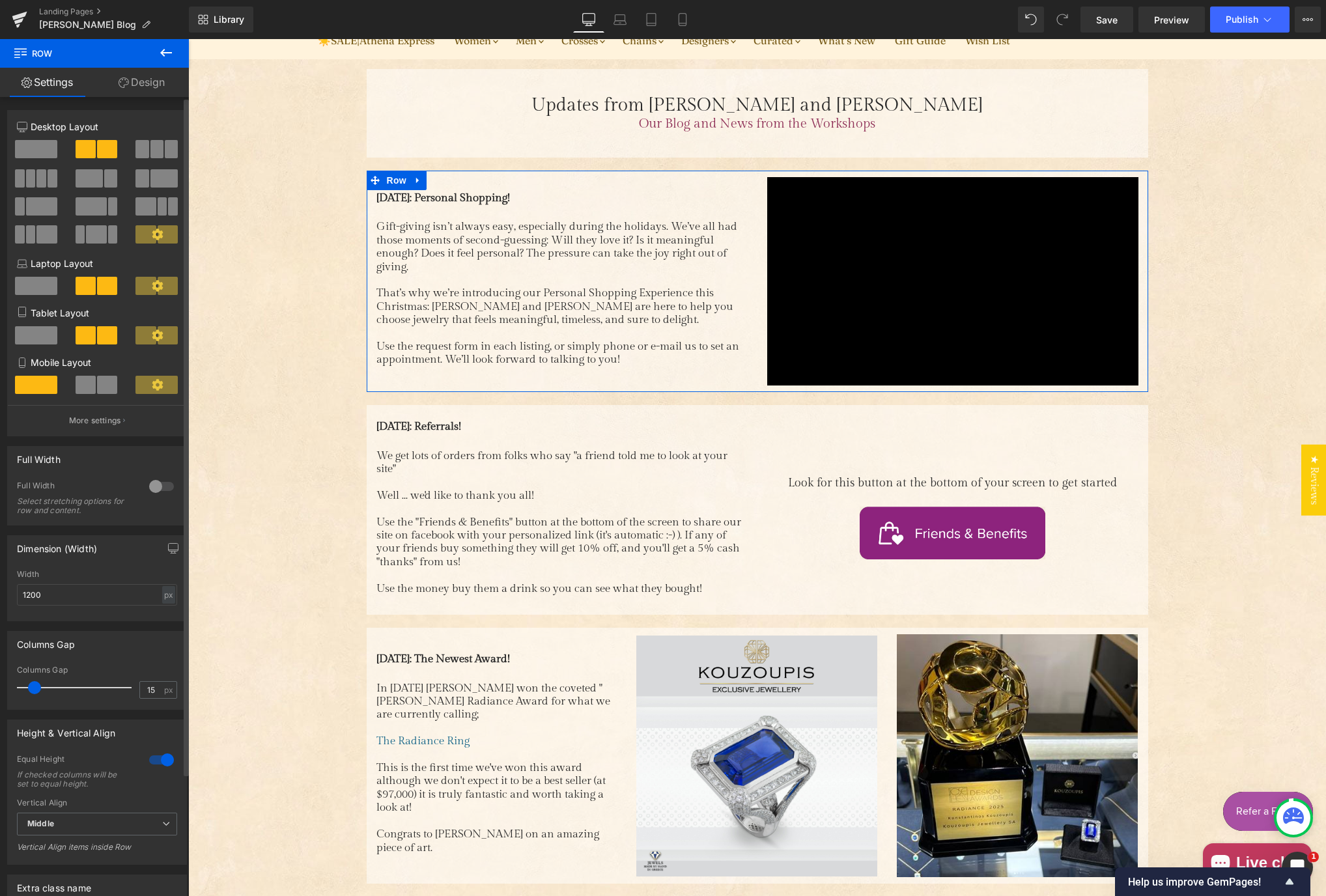
click at [155, 186] on span at bounding box center [164, 178] width 27 height 18
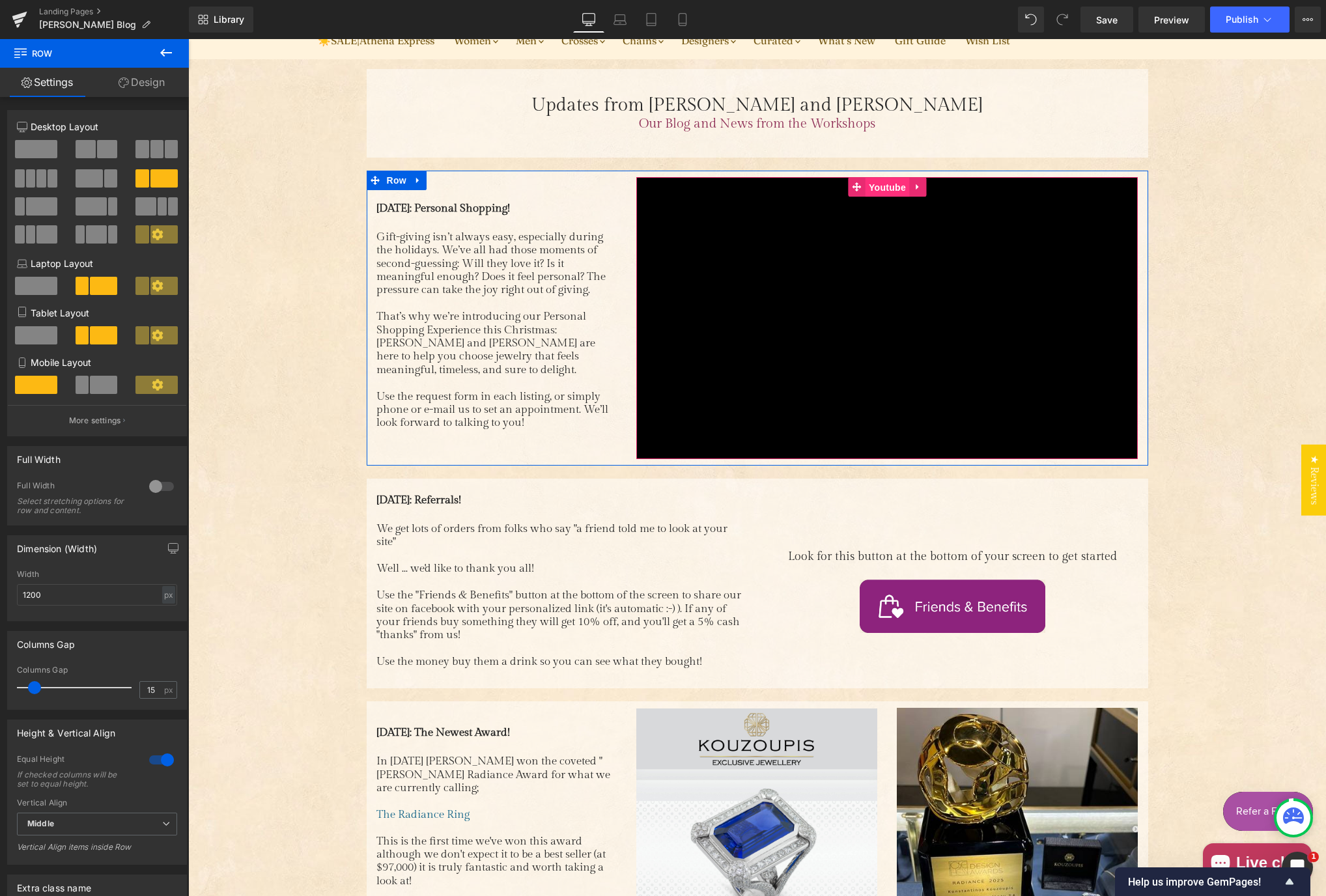
click at [879, 188] on span "Youtube" at bounding box center [887, 188] width 43 height 20
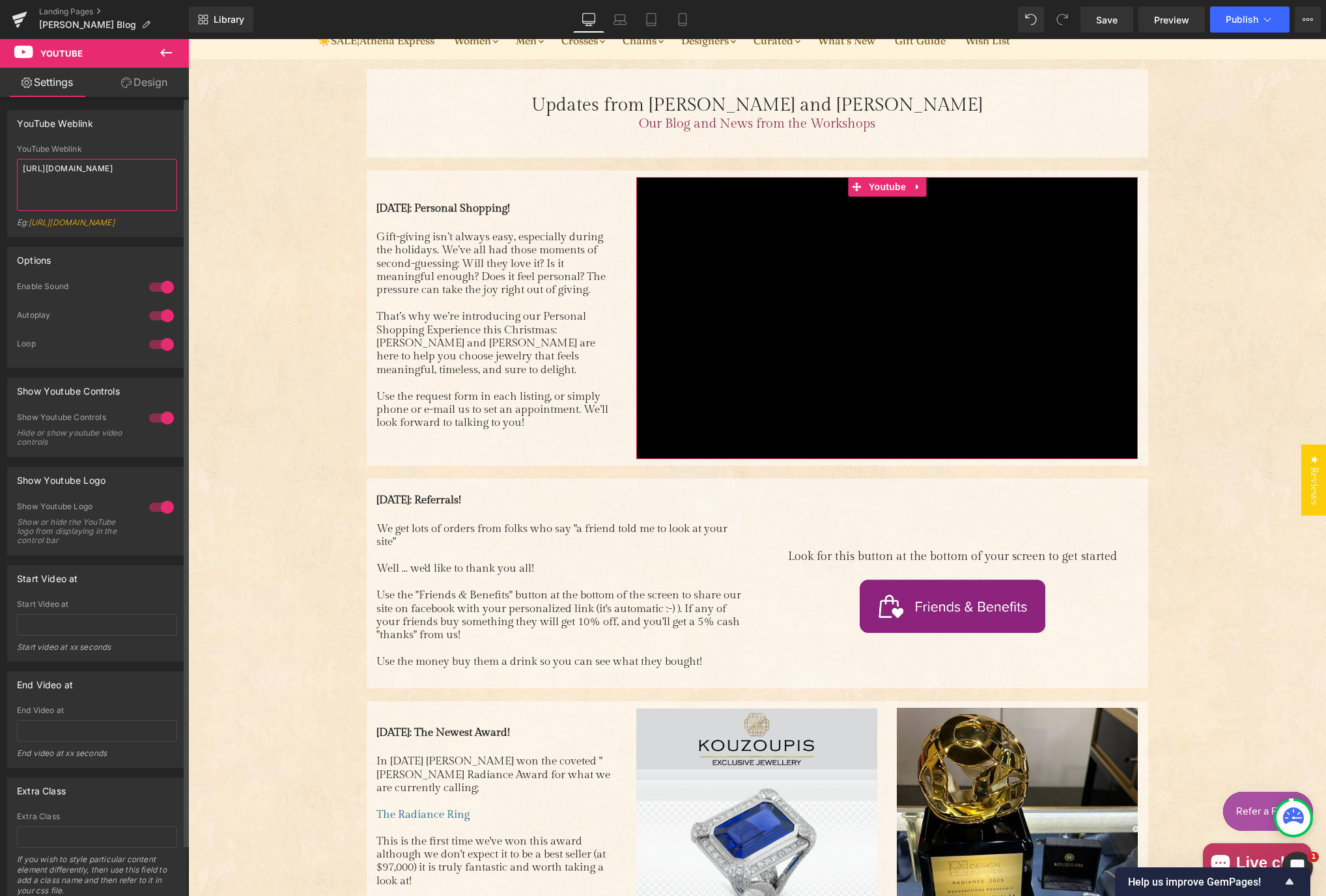
drag, startPoint x: 154, startPoint y: 169, endPoint x: 11, endPoint y: 171, distance: 143.0
click at [11, 171] on div "YouTube Weblink [URL][DOMAIN_NAME] Eg: [URL][DOMAIN_NAME]" at bounding box center [97, 190] width 178 height 92
paste textarea "odWADWCnHsI"
type textarea "[URL][DOMAIN_NAME]"
click at [116, 144] on div "YouTube Weblink YouTube Weblink [URL][DOMAIN_NAME] Eg: [URL][DOMAIN_NAME]" at bounding box center [97, 174] width 180 height 127
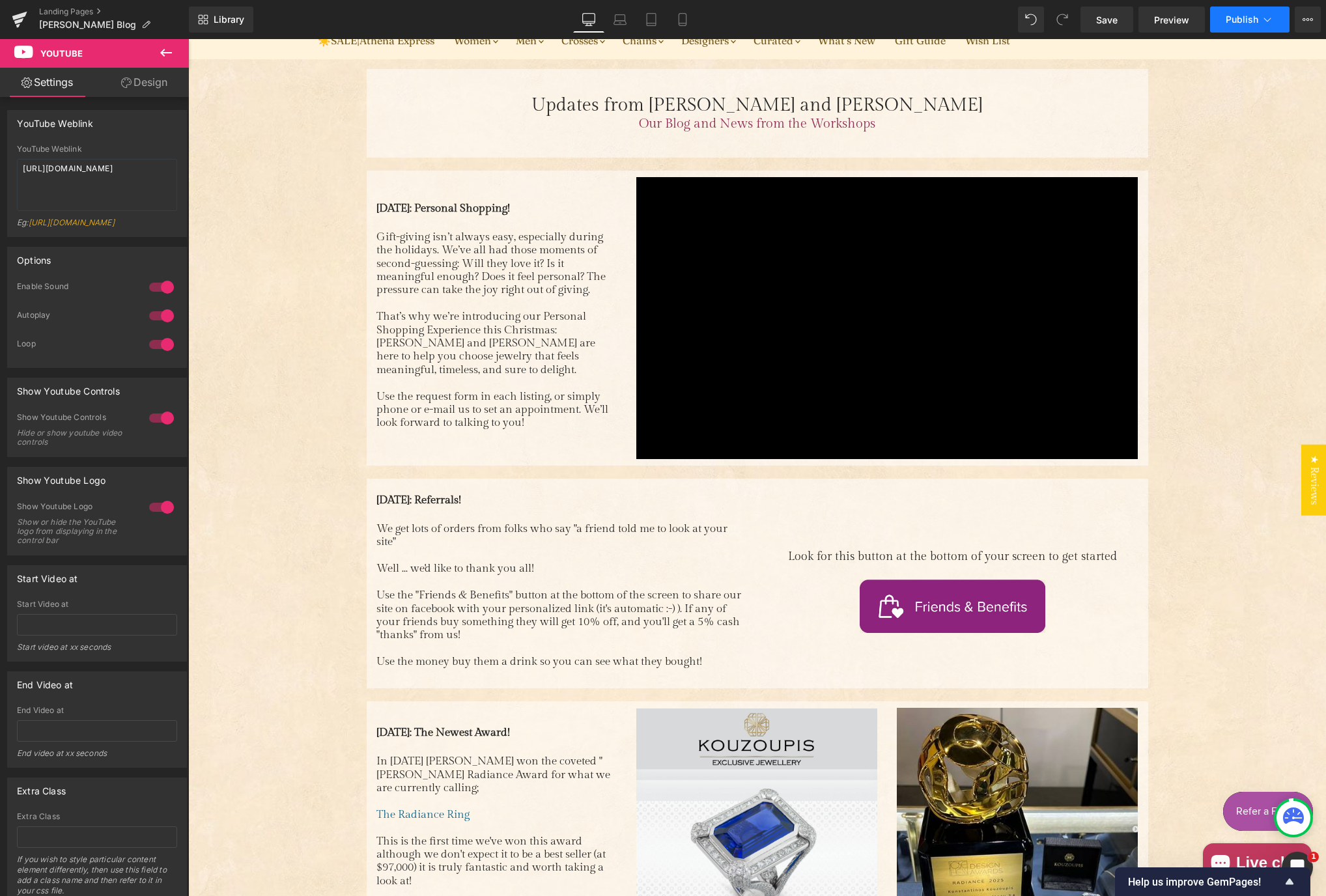
click at [1230, 26] on button "Publish" at bounding box center [1250, 20] width 80 height 26
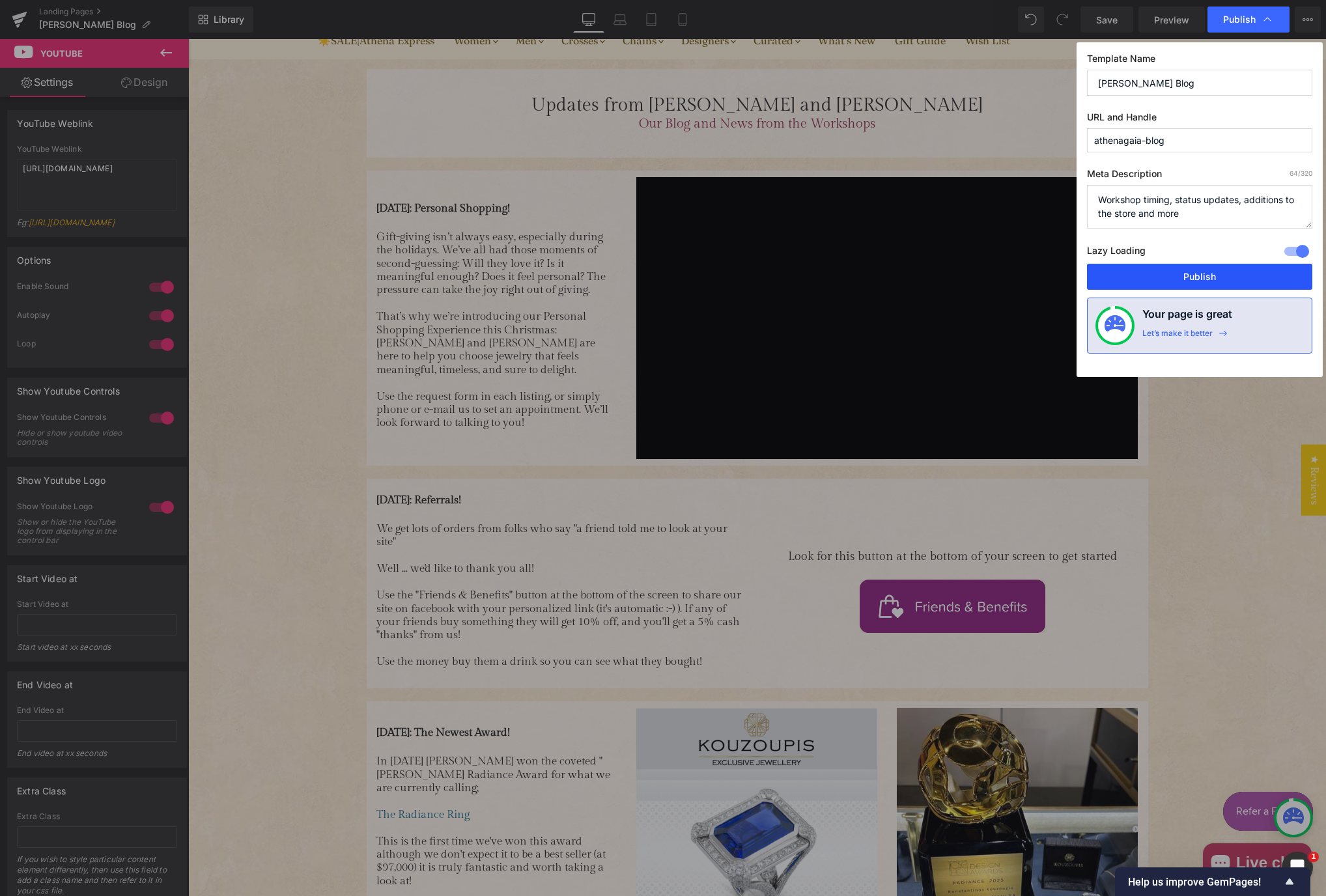
click at [1205, 273] on button "Publish" at bounding box center [1200, 277] width 226 height 26
